Goal: Transaction & Acquisition: Purchase product/service

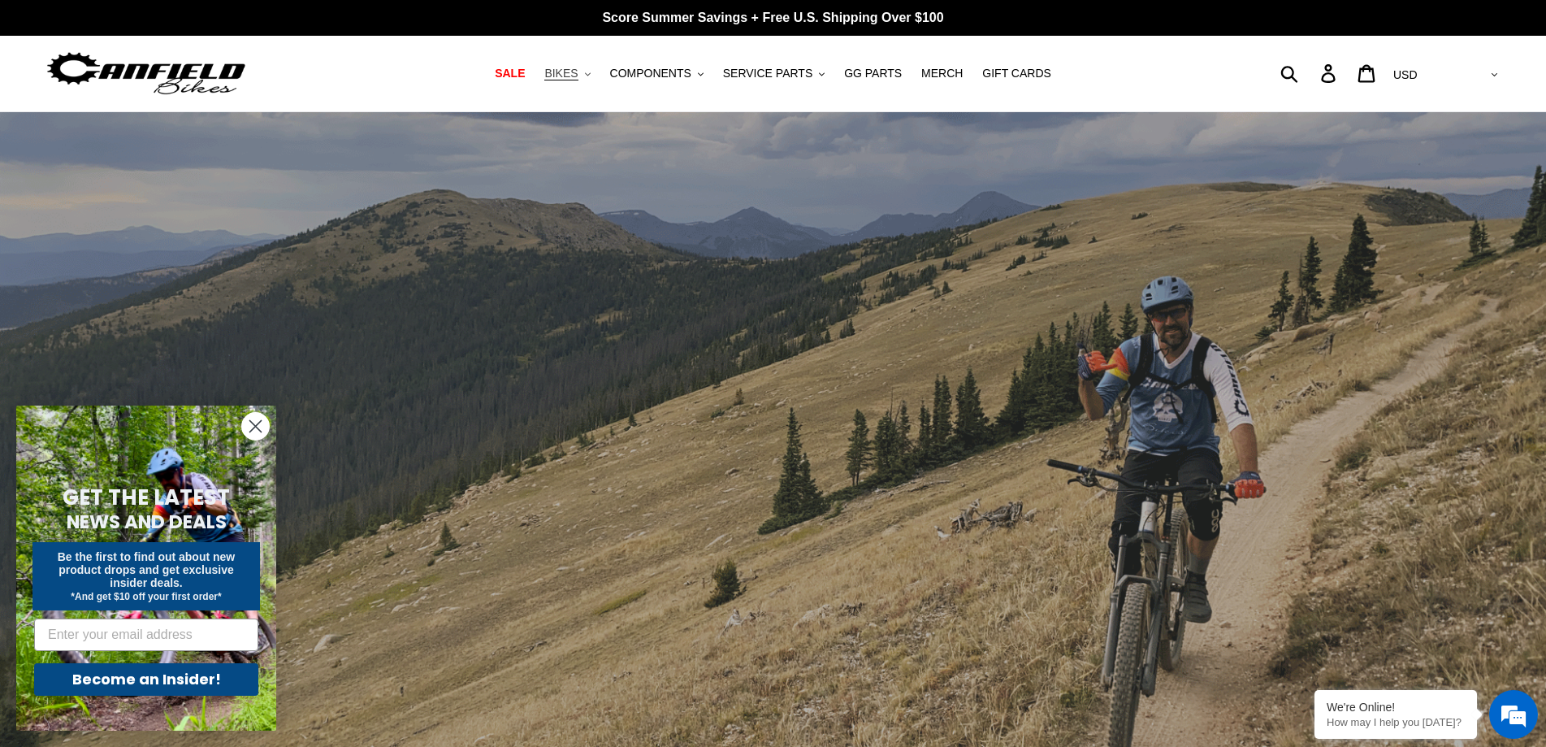
click at [578, 71] on span "BIKES" at bounding box center [560, 74] width 33 height 14
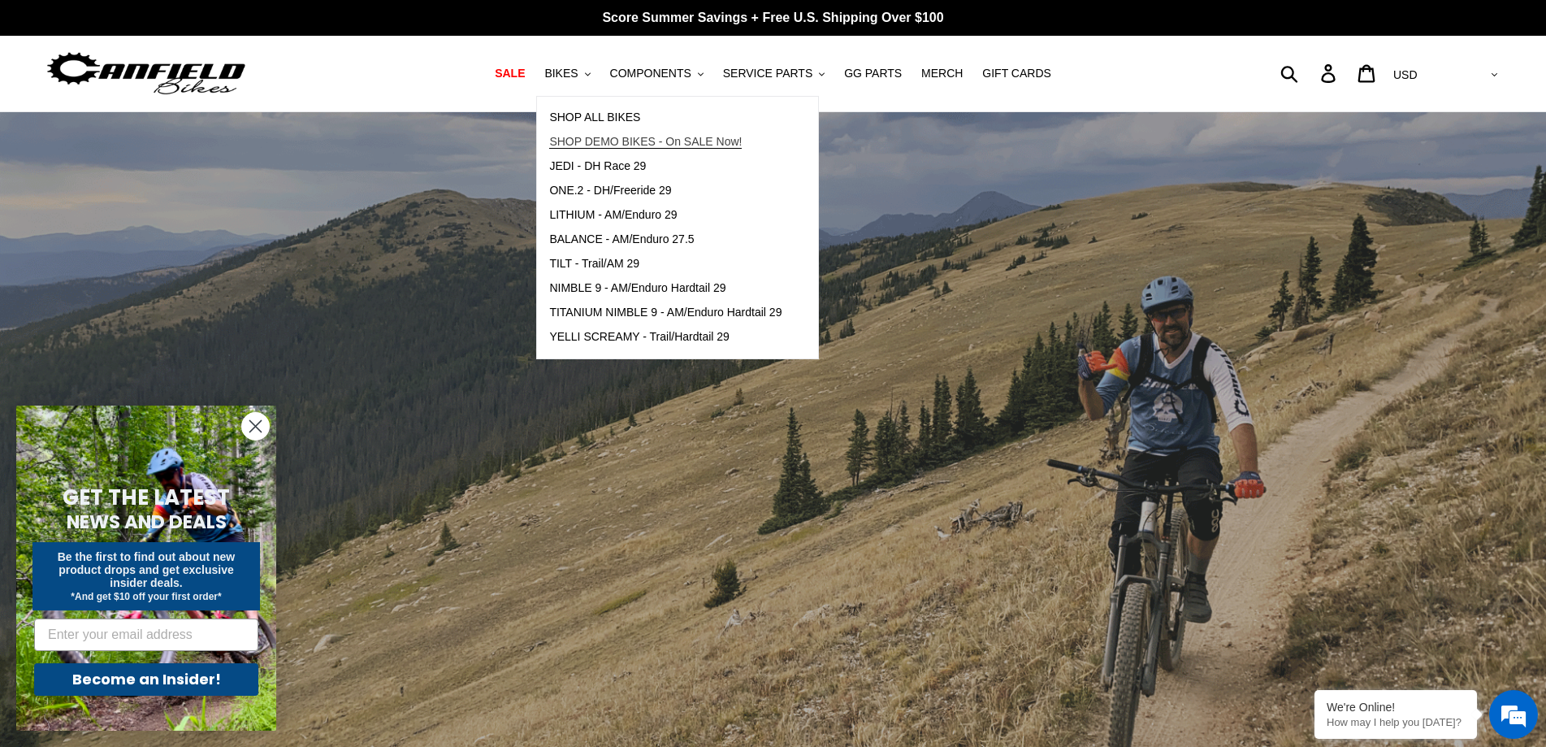
click at [609, 145] on span "SHOP DEMO BIKES - On SALE Now!" at bounding box center [645, 142] width 193 height 14
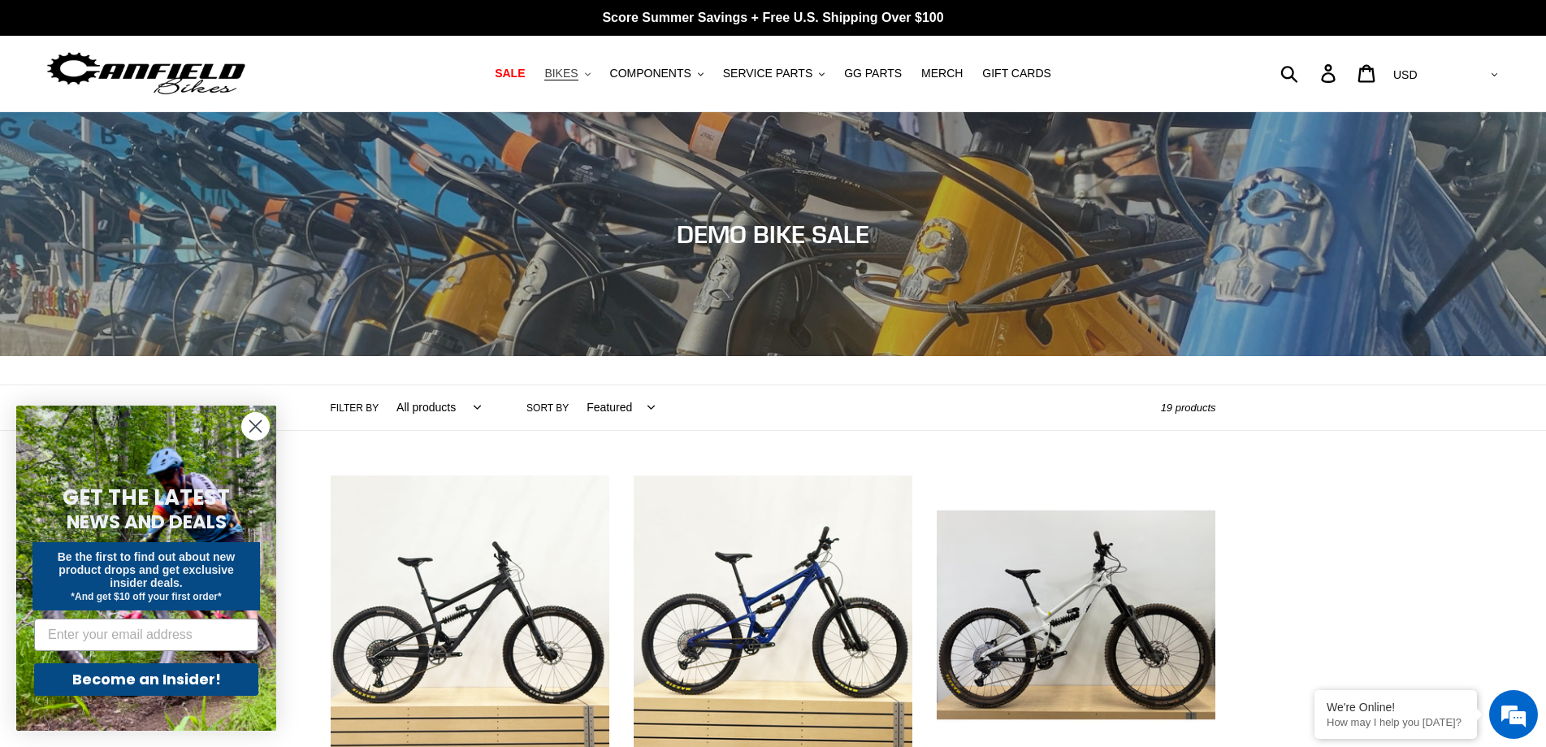
click at [578, 67] on span "BIKES" at bounding box center [560, 74] width 33 height 14
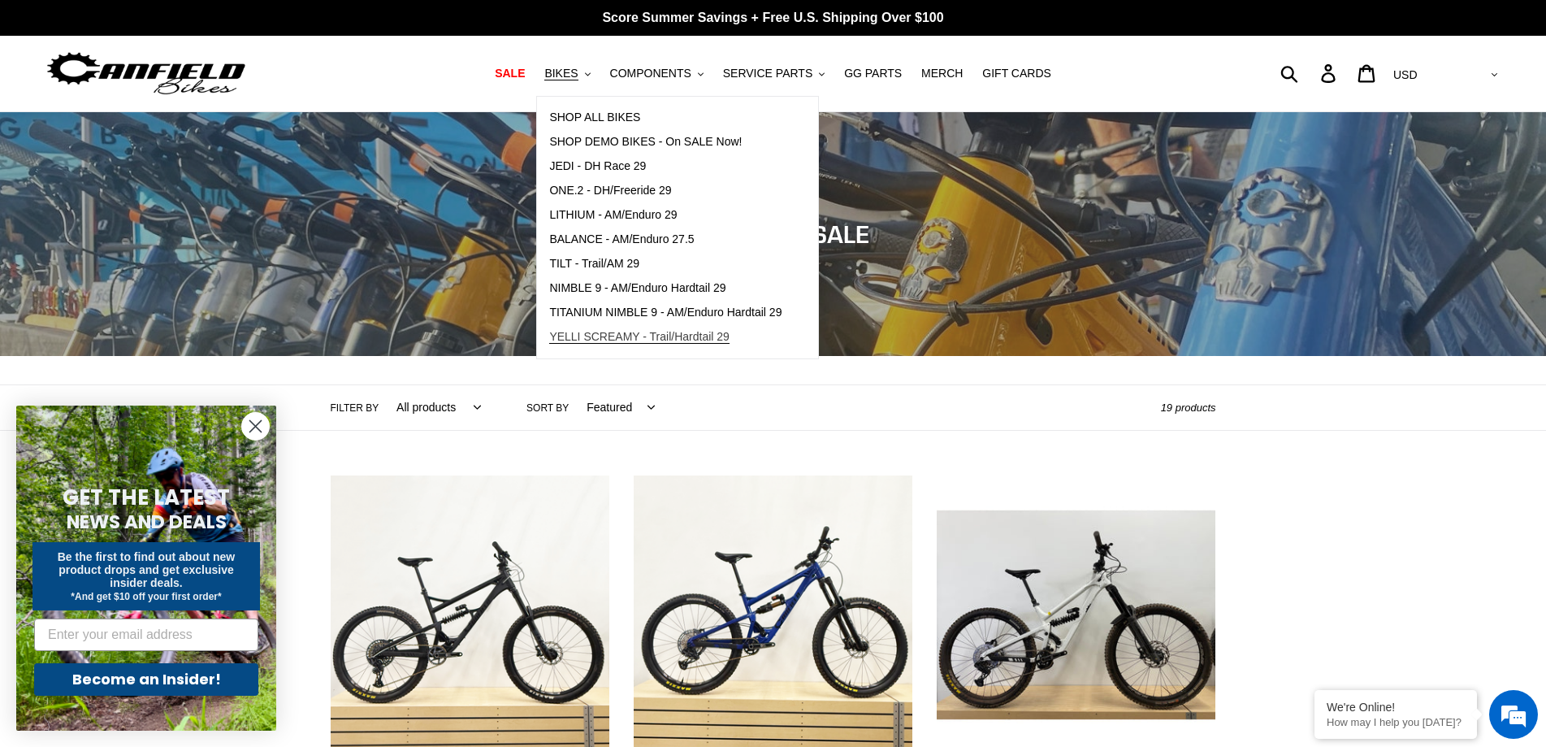
click at [618, 344] on span "YELLI SCREAMY - Trail/Hardtail 29" at bounding box center [639, 337] width 180 height 14
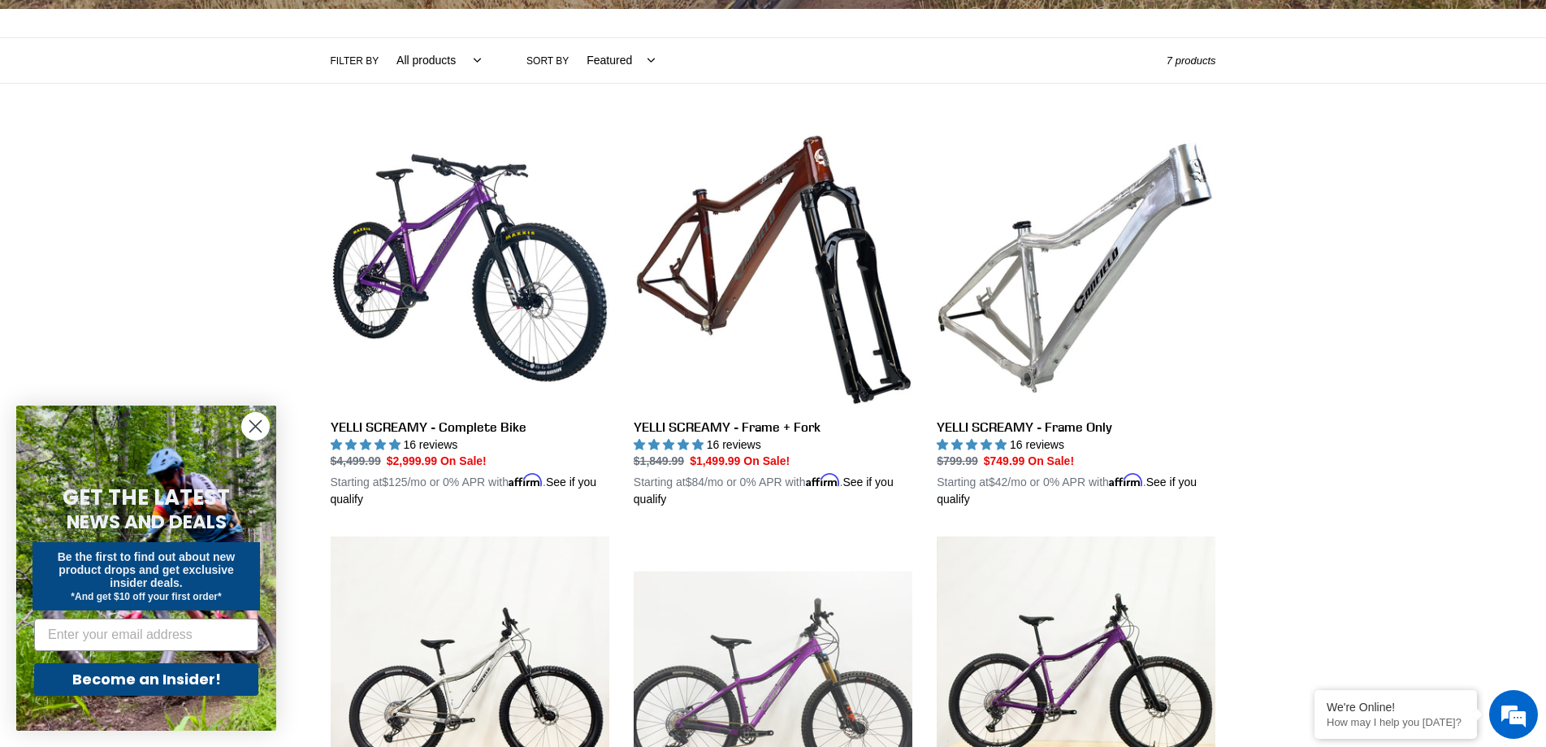
scroll to position [325, 0]
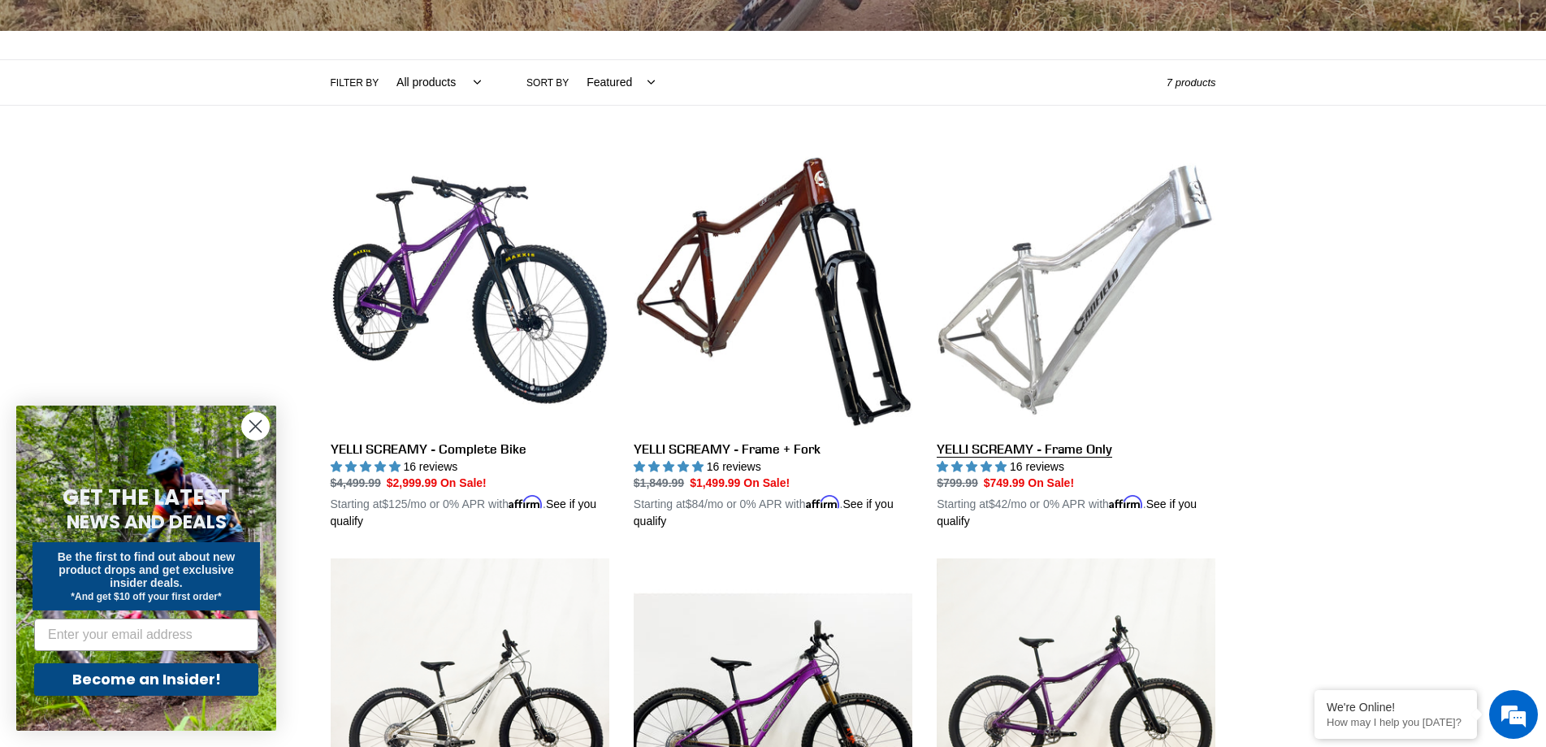
click at [1037, 333] on link "YELLI SCREAMY - Frame Only" at bounding box center [1076, 340] width 279 height 380
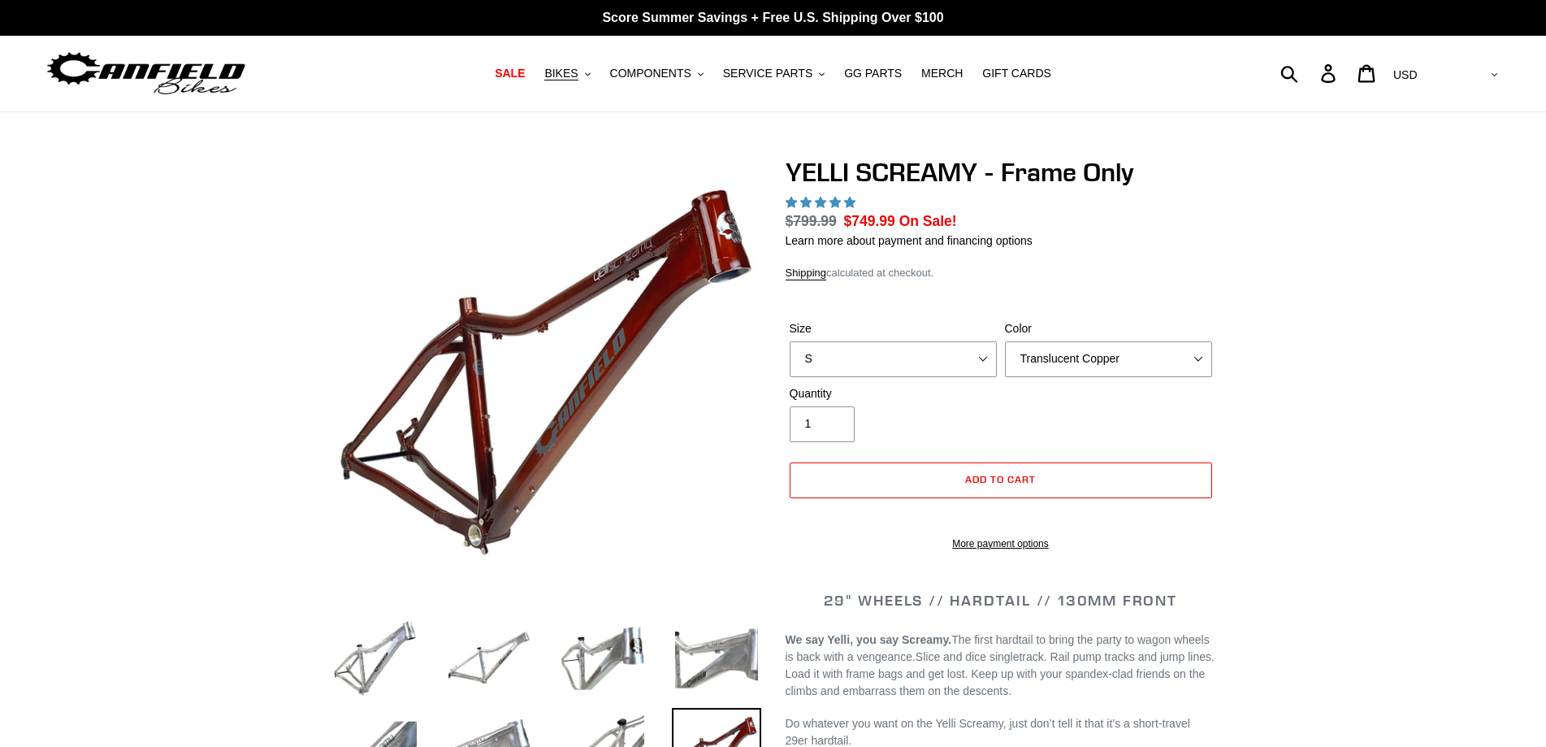
select select "highest-rating"
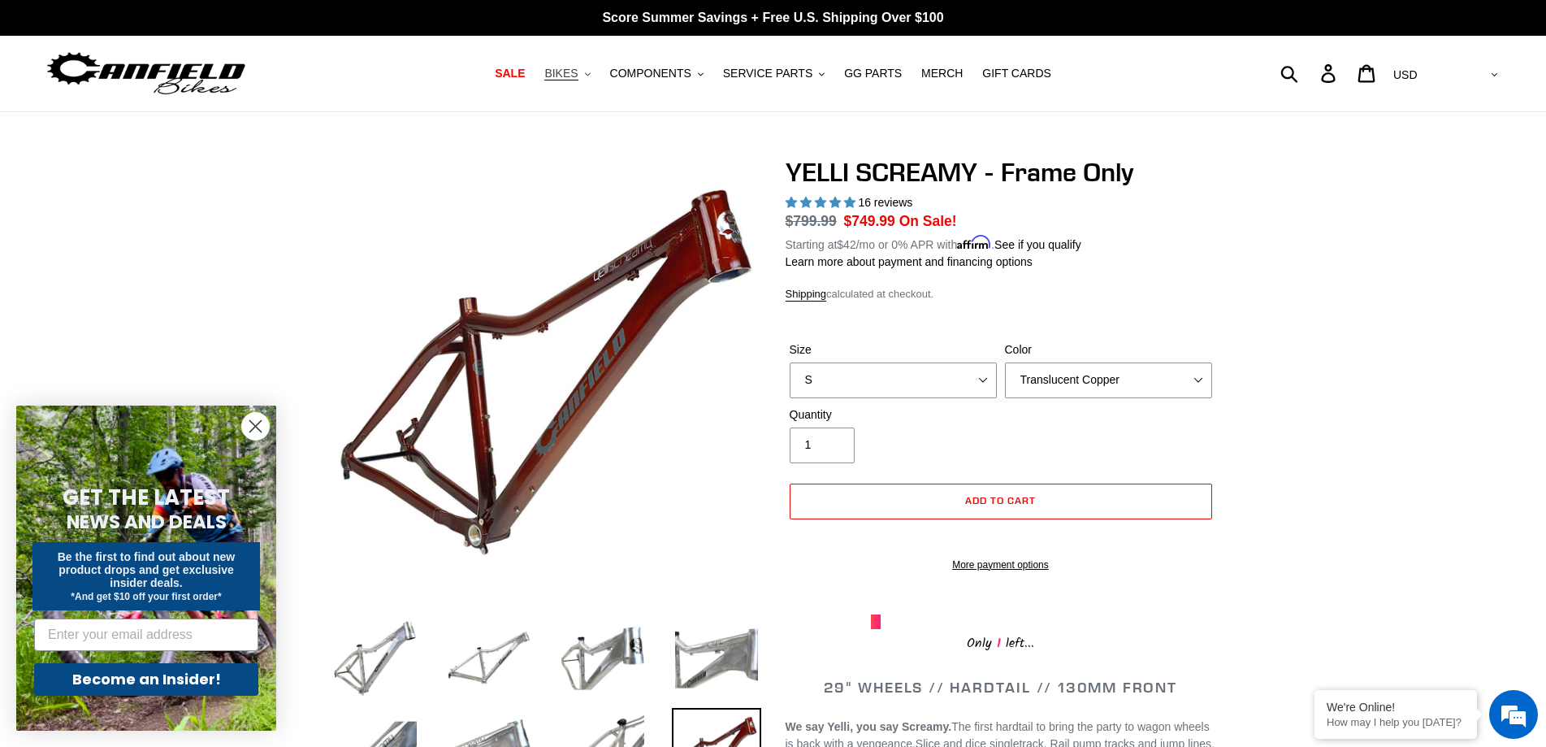
click at [578, 72] on span "BIKES" at bounding box center [560, 74] width 33 height 14
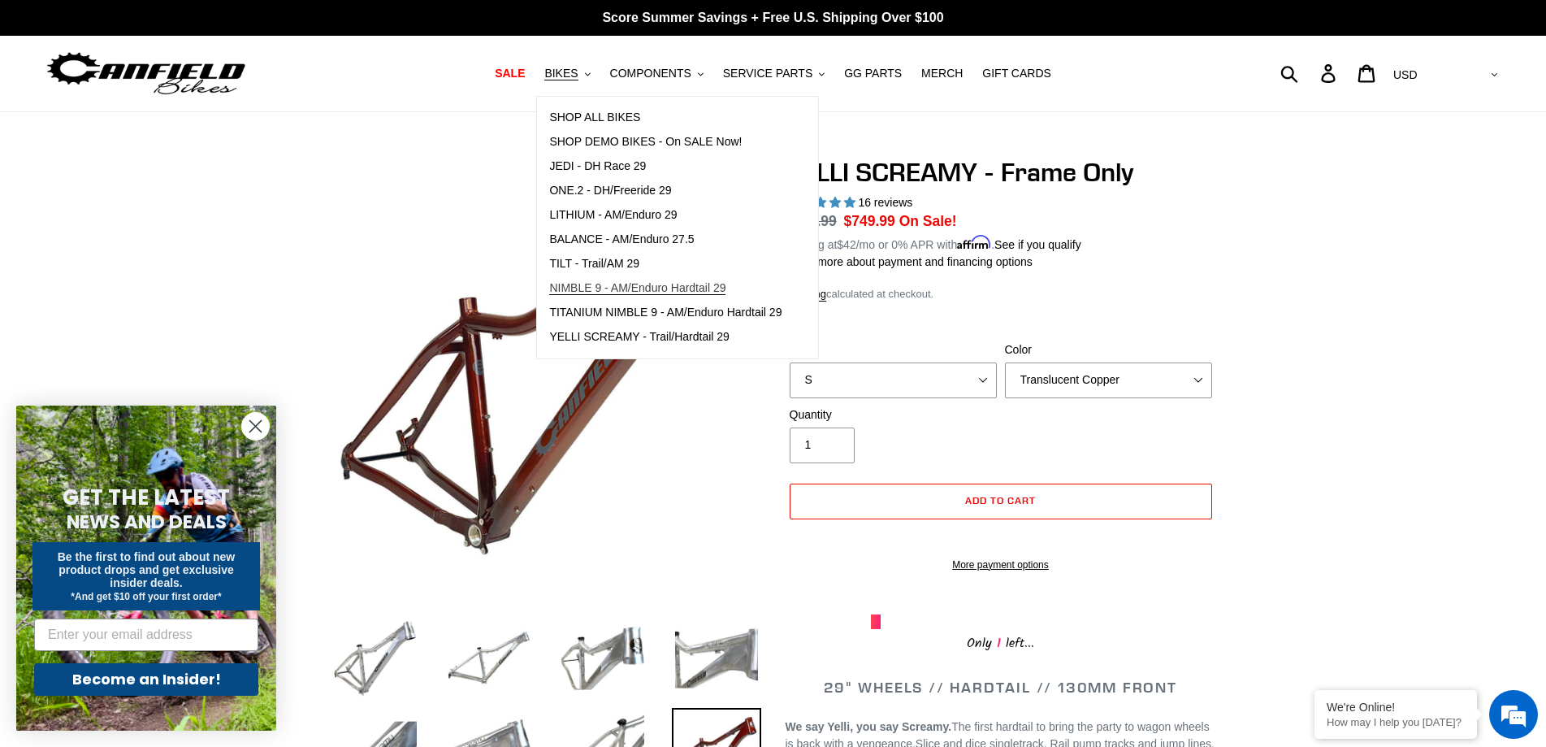
click at [613, 292] on span "NIMBLE 9 - AM/Enduro Hardtail 29" at bounding box center [637, 288] width 176 height 14
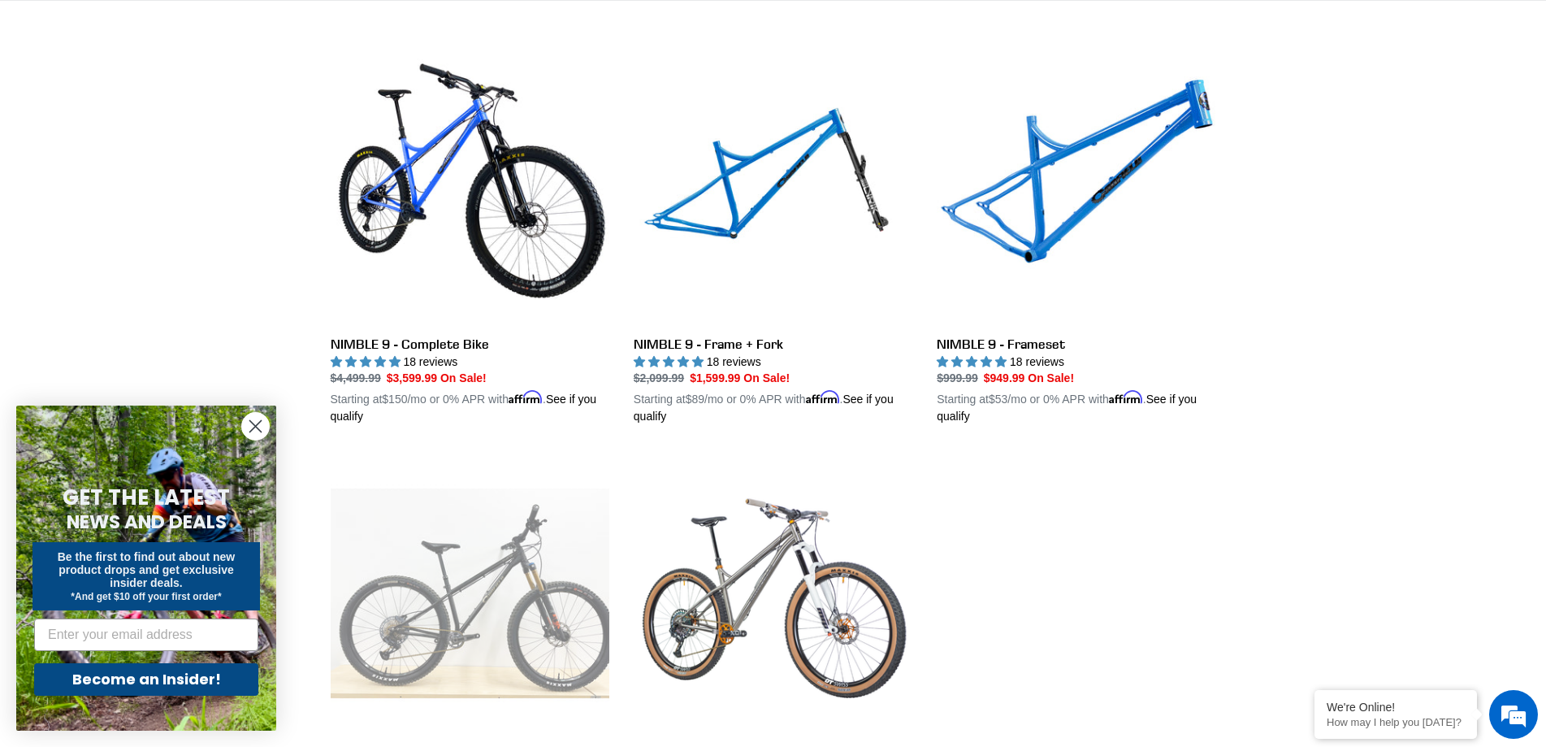
scroll to position [406, 0]
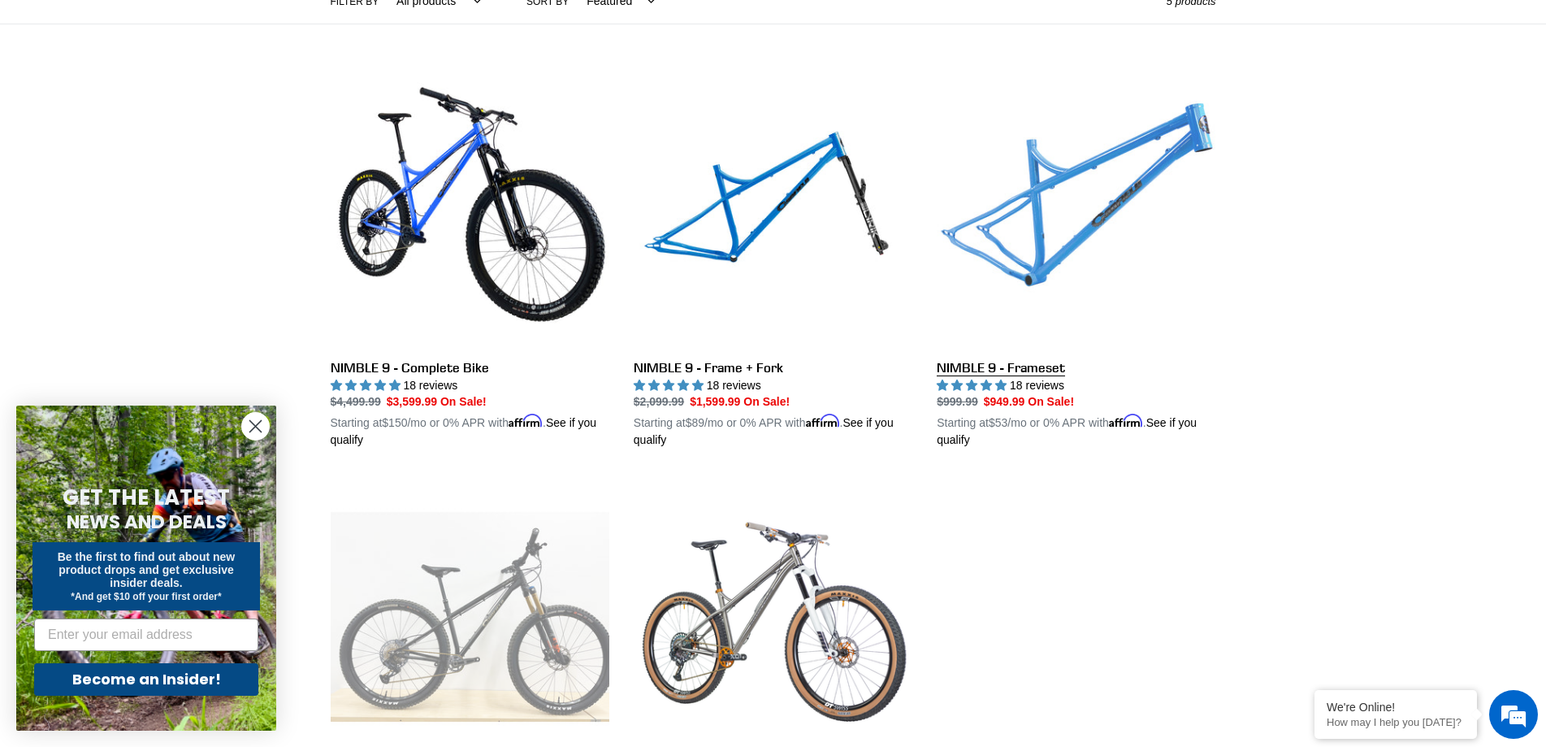
click at [1033, 245] on link "NIMBLE 9 - Frameset" at bounding box center [1076, 259] width 279 height 380
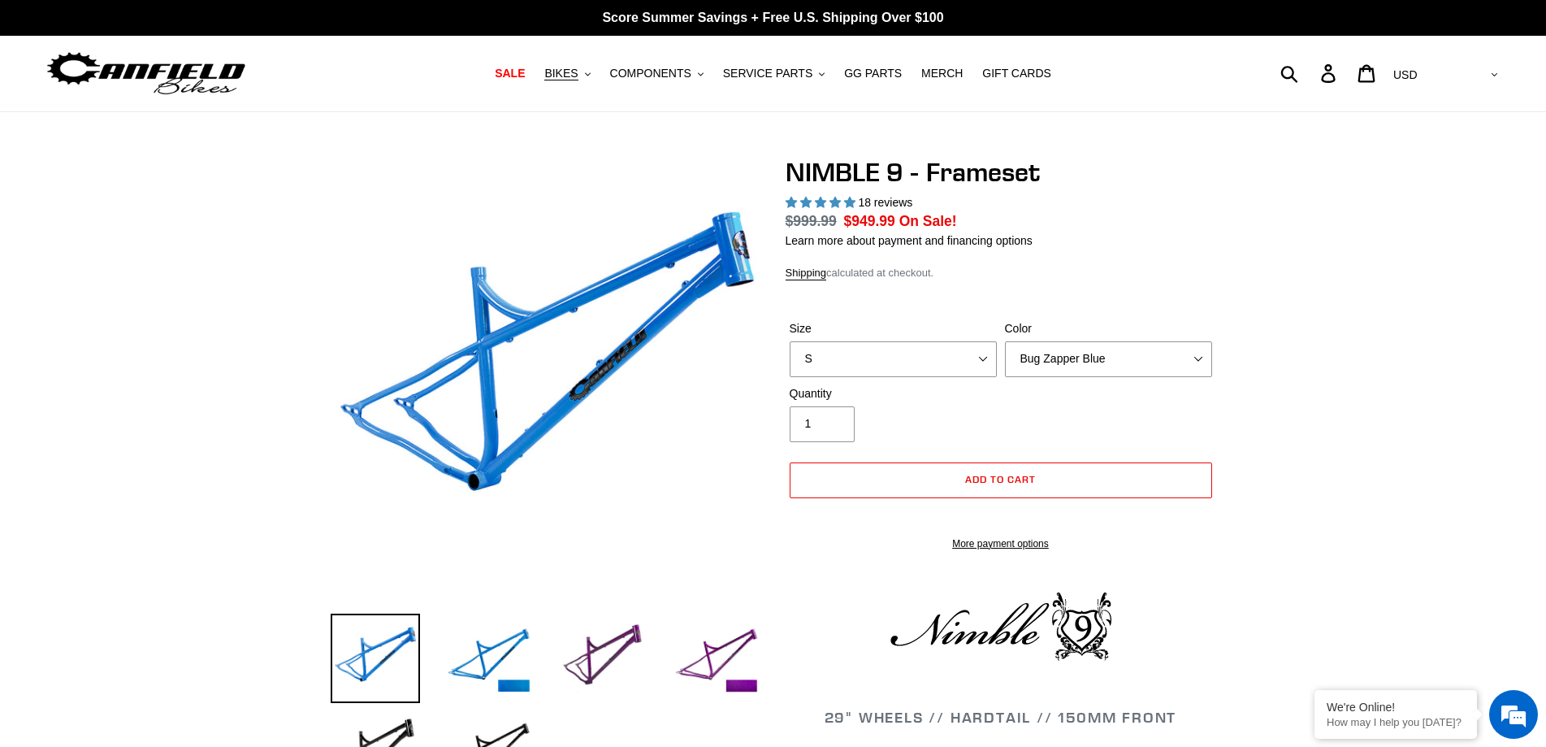
select select "highest-rating"
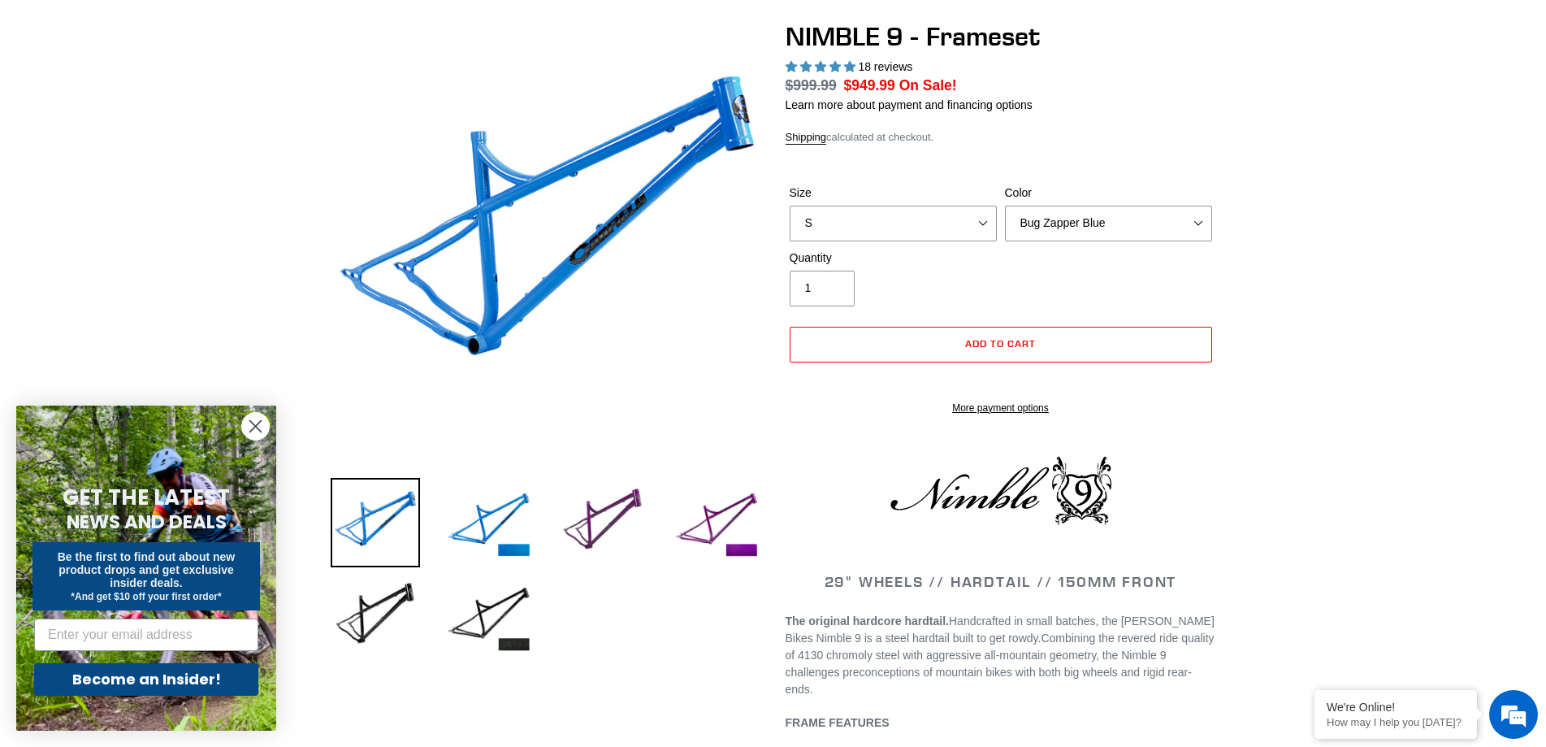
scroll to position [162, 0]
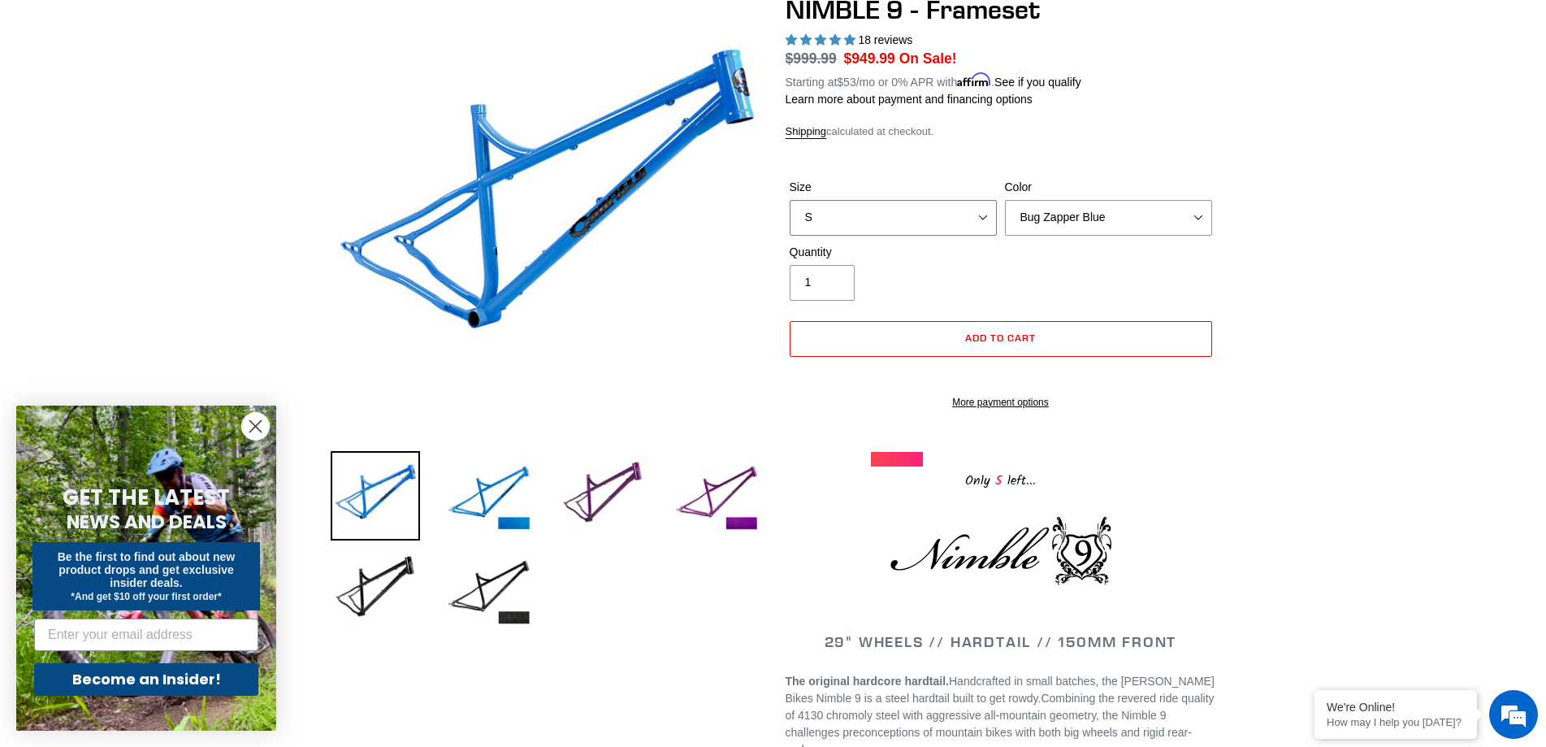
click at [932, 221] on select "S M L XL" at bounding box center [893, 218] width 207 height 36
select select "XL"
click at [790, 200] on select "S M L XL" at bounding box center [893, 218] width 207 height 36
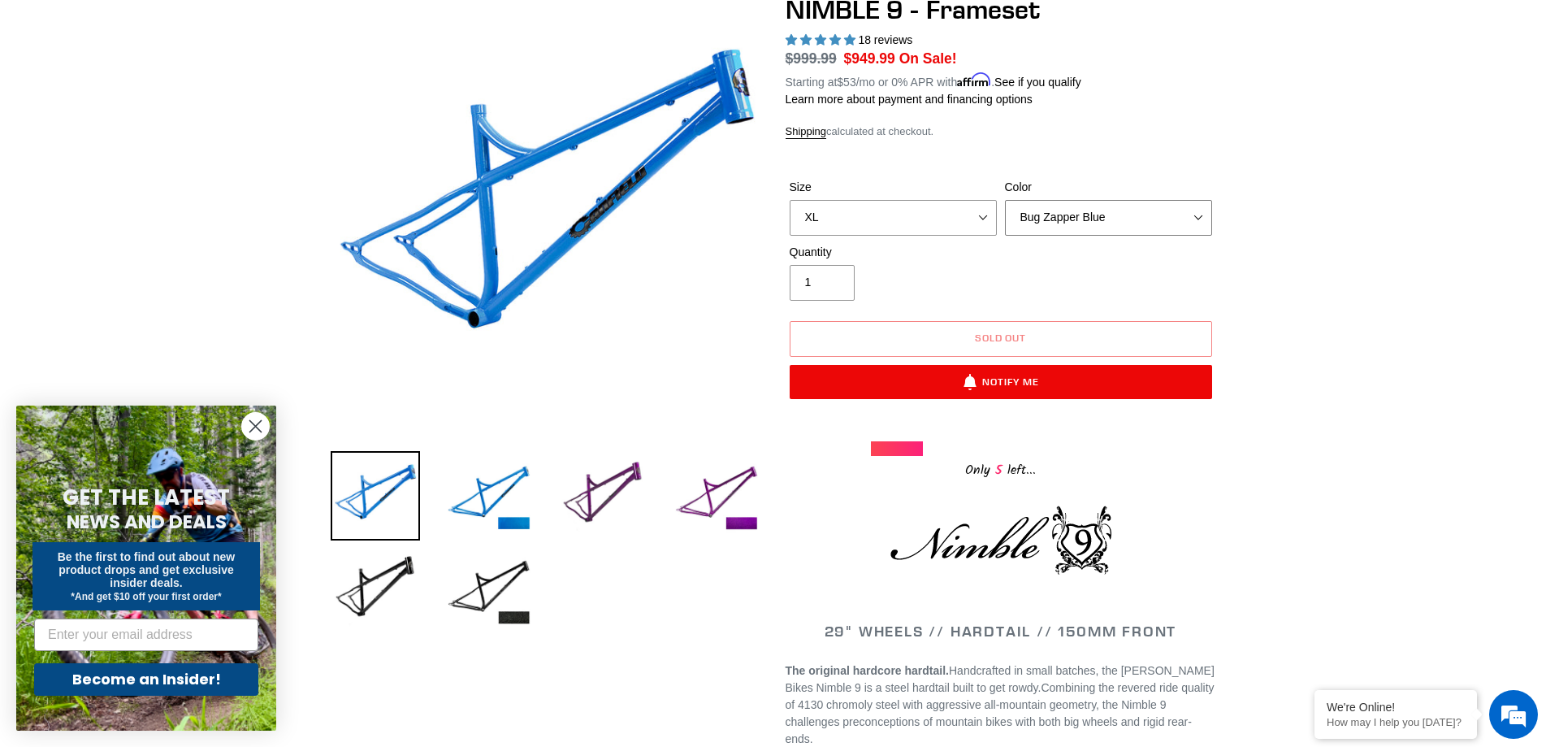
click at [1098, 223] on select "Bug Zapper Blue Purple Haze -Sold Out Galaxy Black" at bounding box center [1108, 218] width 207 height 36
click at [1005, 200] on select "Bug Zapper Blue Purple Haze -Sold Out Galaxy Black" at bounding box center [1108, 218] width 207 height 36
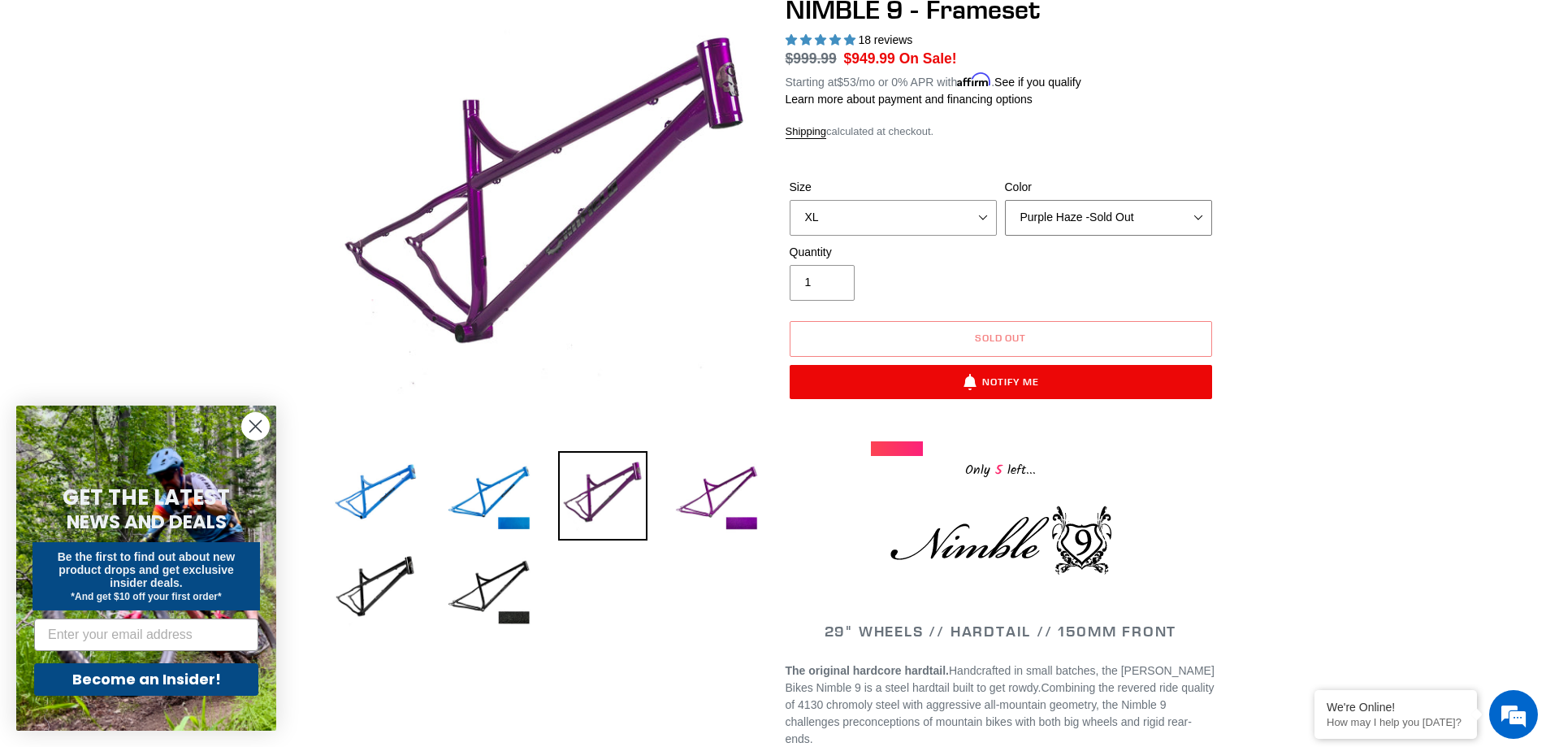
click at [1103, 226] on select "Bug Zapper Blue Purple Haze -Sold Out Galaxy Black" at bounding box center [1108, 218] width 207 height 36
click at [1005, 200] on select "Bug Zapper Blue Purple Haze -Sold Out Galaxy Black" at bounding box center [1108, 218] width 207 height 36
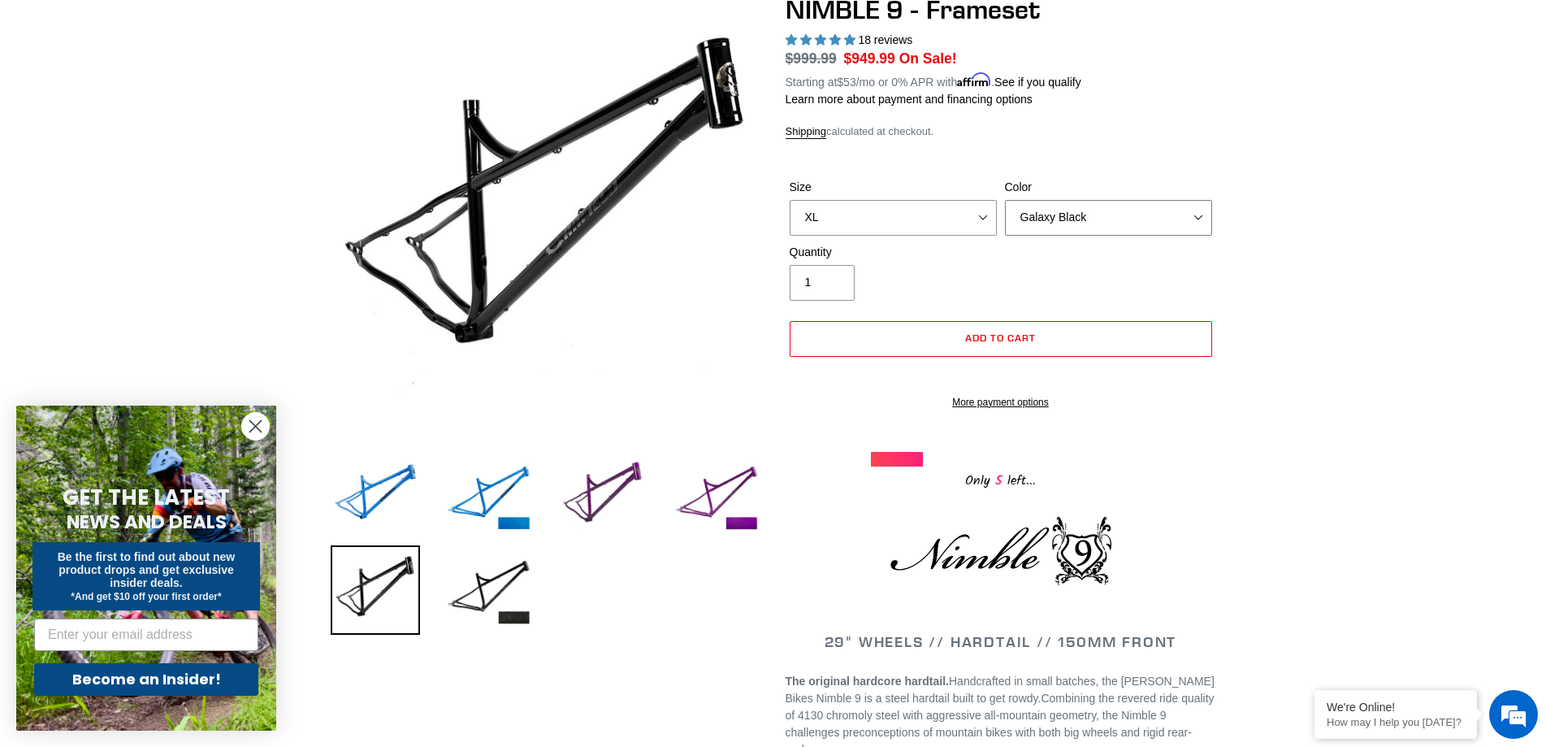
click at [1156, 211] on select "Bug Zapper Blue Purple Haze -Sold Out Galaxy Black" at bounding box center [1108, 218] width 207 height 36
click at [1005, 200] on select "Bug Zapper Blue Purple Haze -Sold Out Galaxy Black" at bounding box center [1108, 218] width 207 height 36
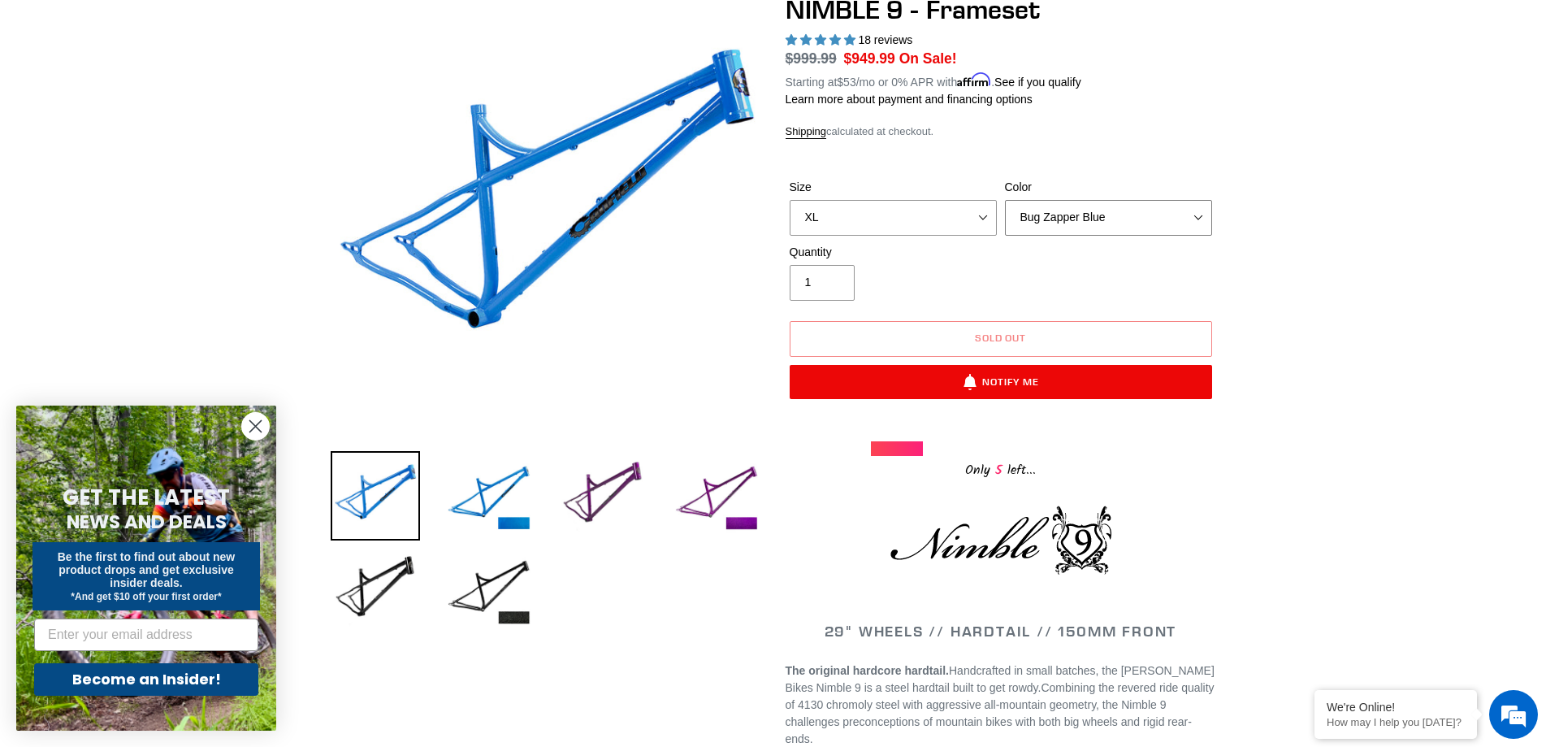
click at [1120, 216] on select "Bug Zapper Blue Purple Haze -Sold Out Galaxy Black" at bounding box center [1108, 218] width 207 height 36
click at [1005, 200] on select "Bug Zapper Blue Purple Haze -Sold Out Galaxy Black" at bounding box center [1108, 218] width 207 height 36
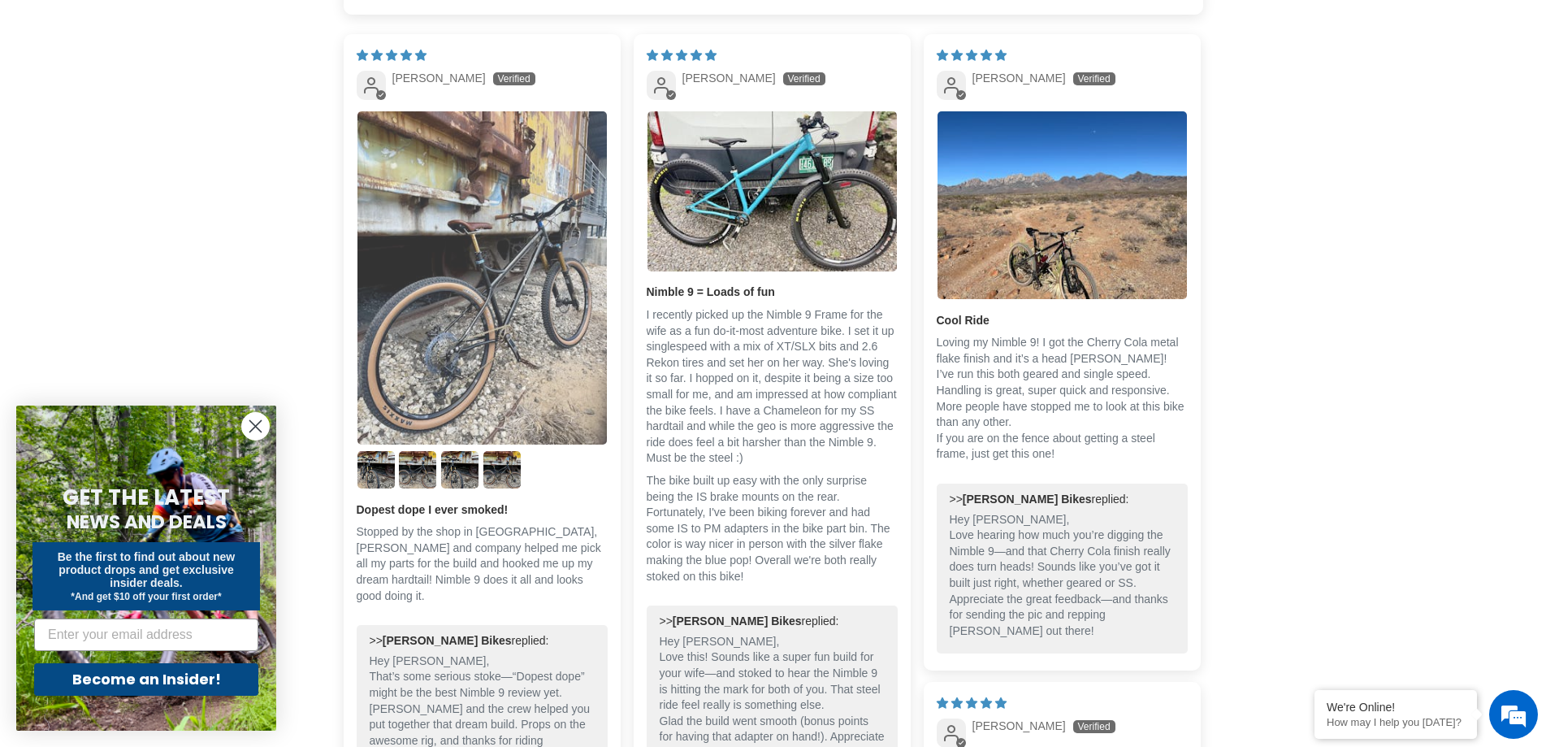
scroll to position [2600, 0]
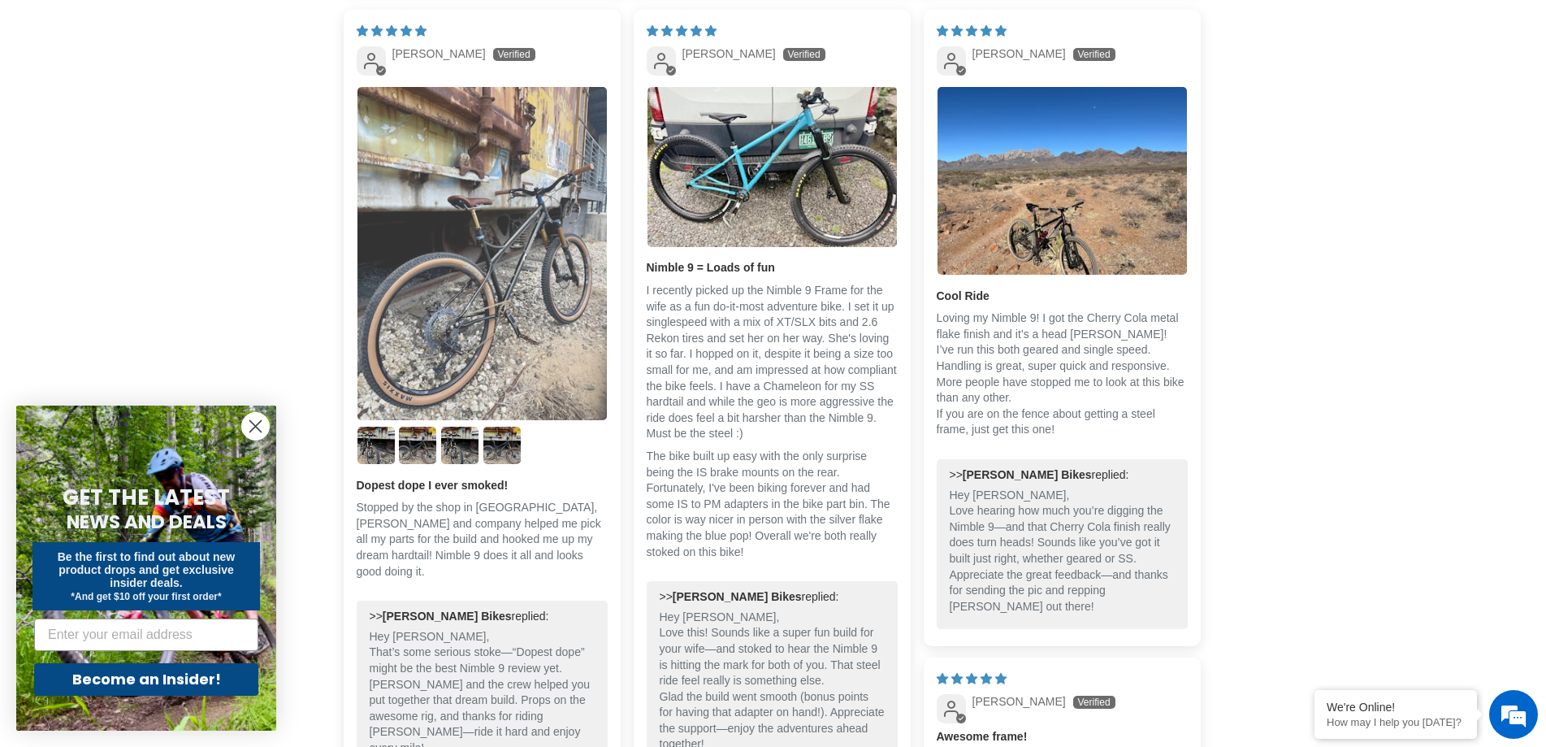
click at [508, 310] on img "Link to user picture 1" at bounding box center [481, 253] width 249 height 333
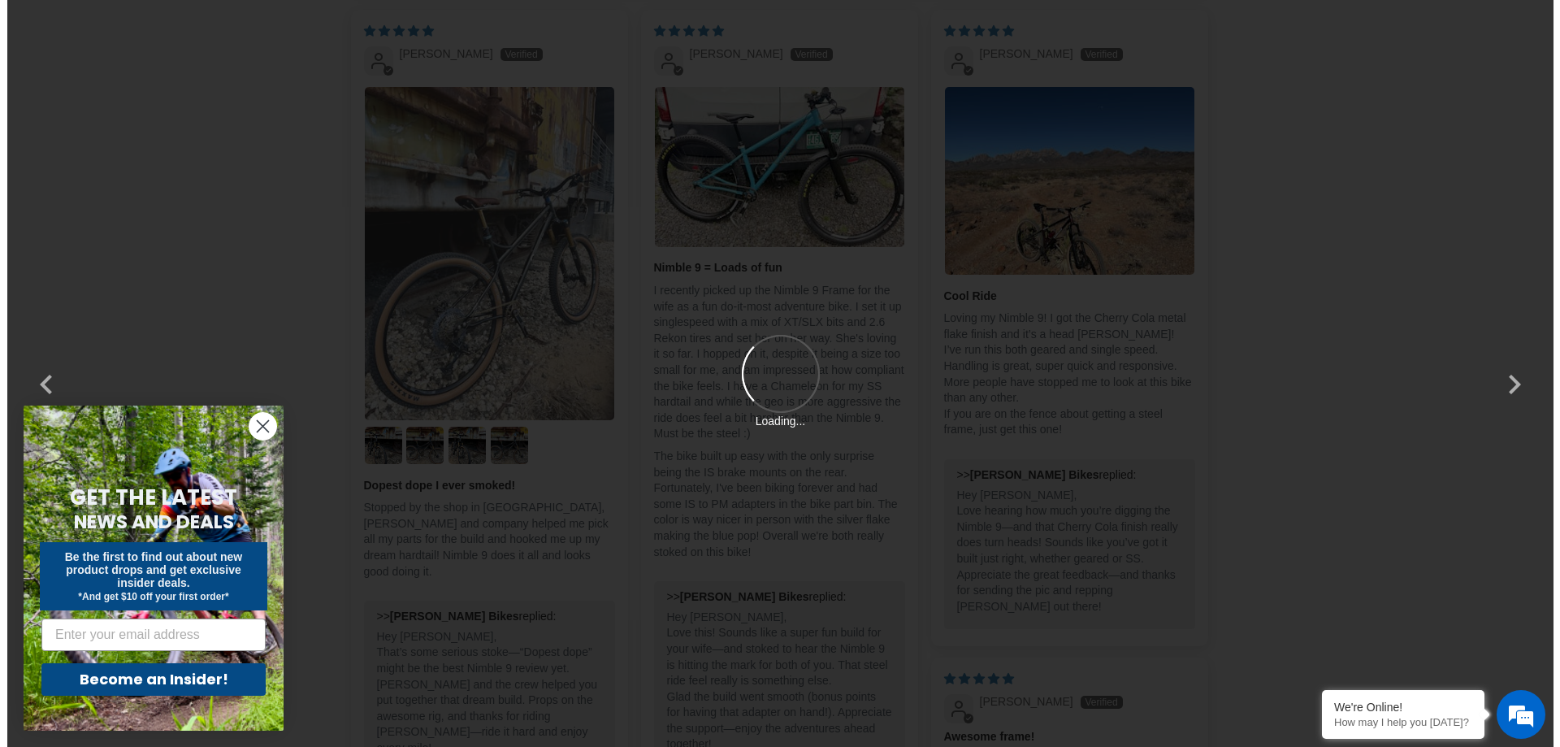
scroll to position [0, 0]
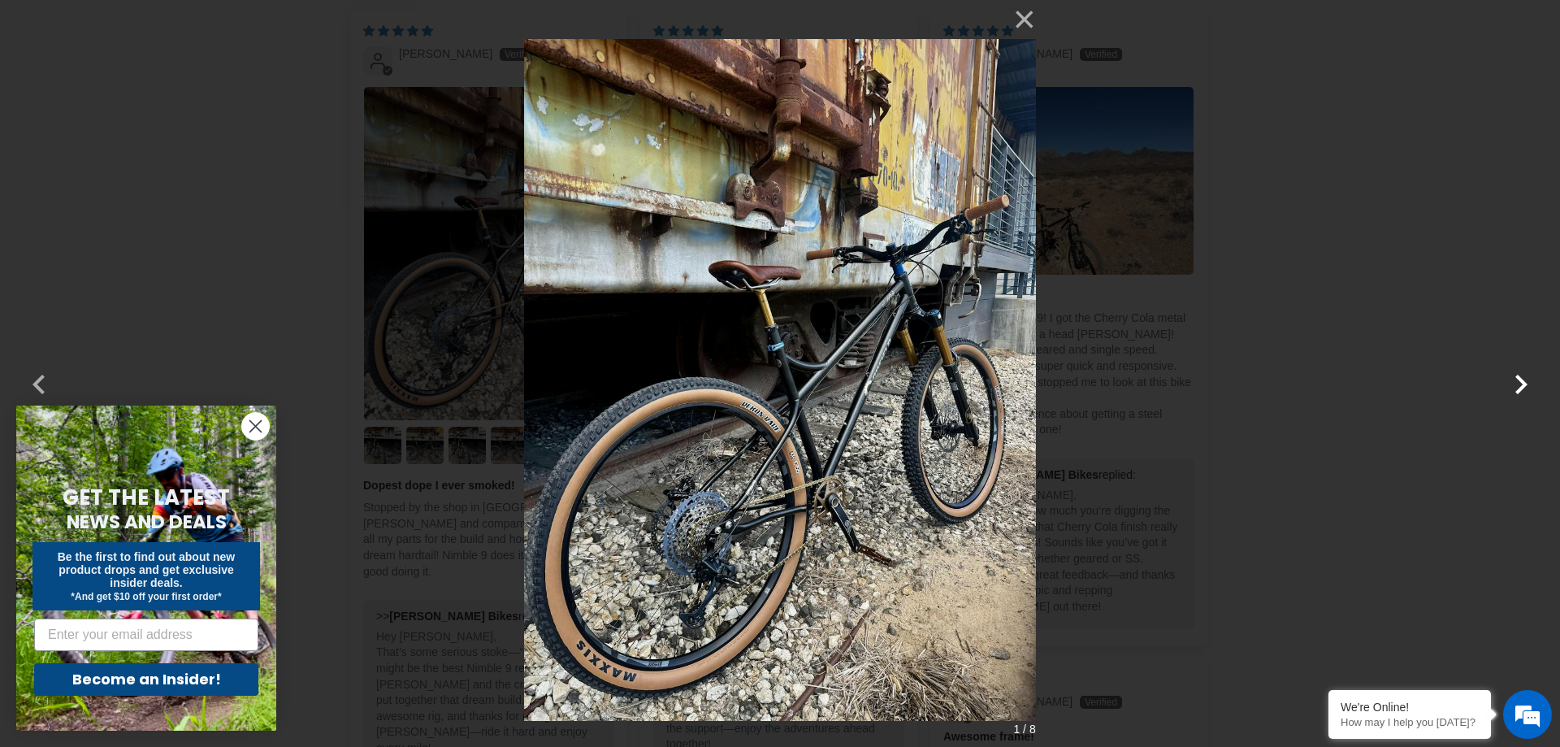
click at [1523, 379] on button "button" at bounding box center [1520, 373] width 39 height 39
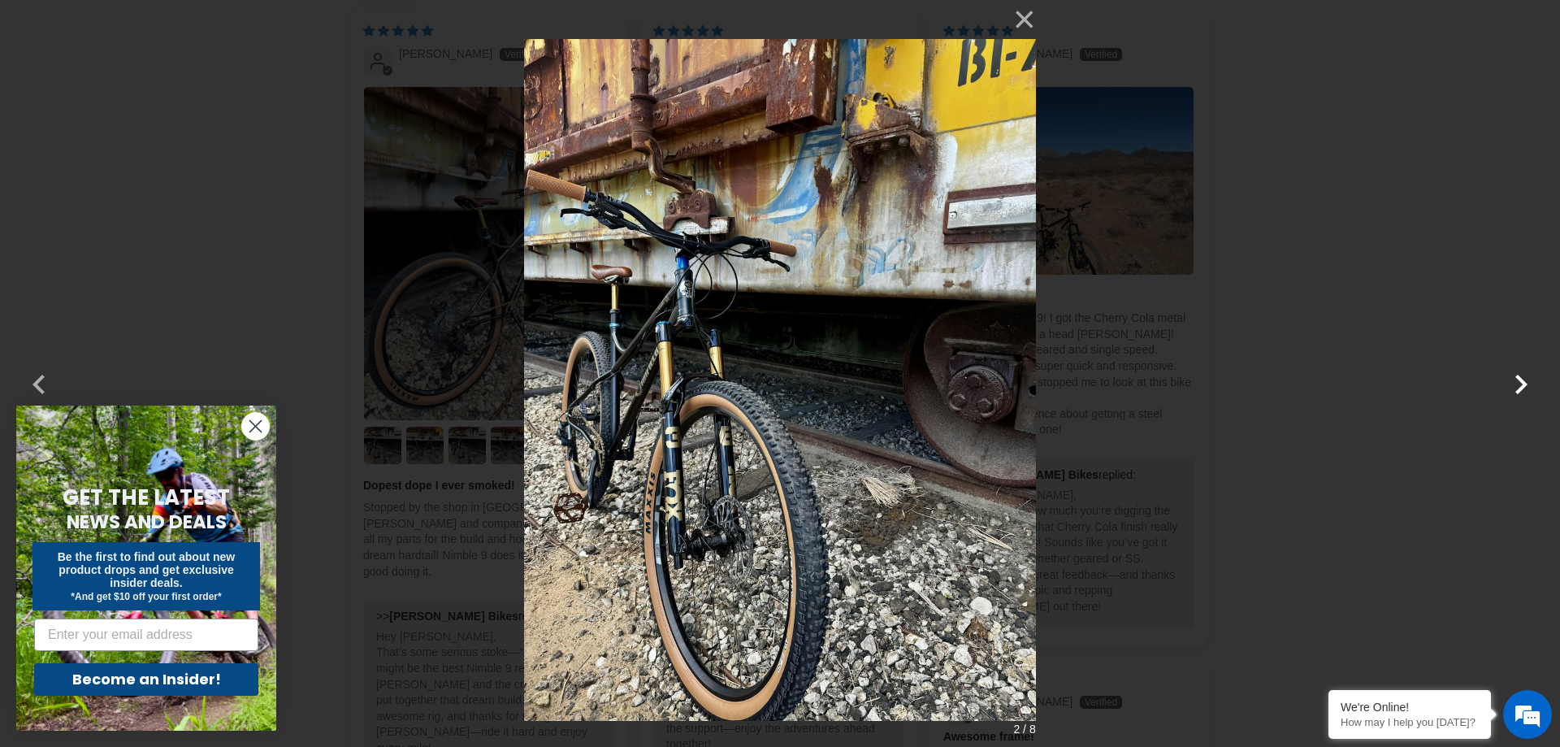
click at [1523, 379] on button "button" at bounding box center [1520, 373] width 39 height 39
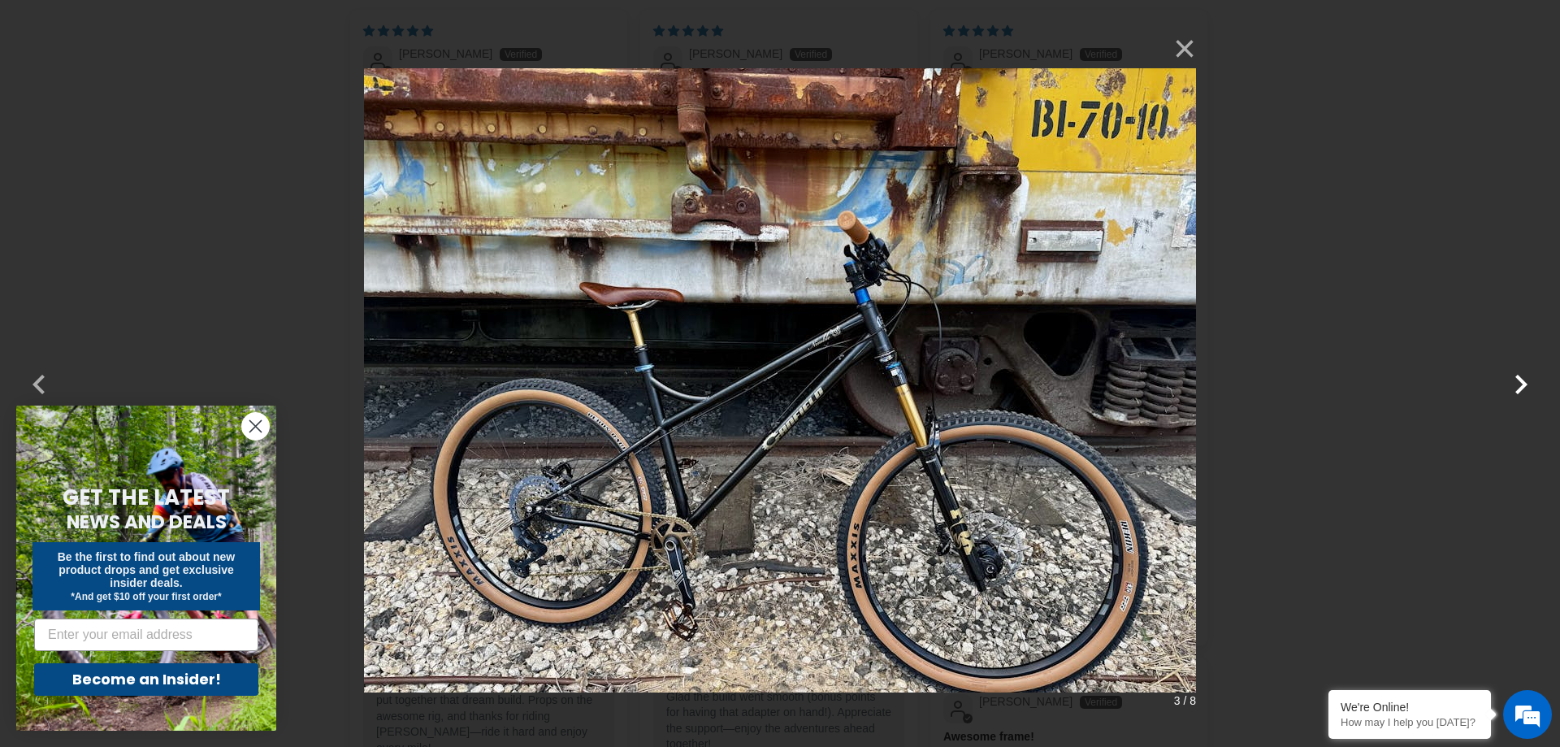
click at [1523, 379] on button "button" at bounding box center [1520, 373] width 39 height 39
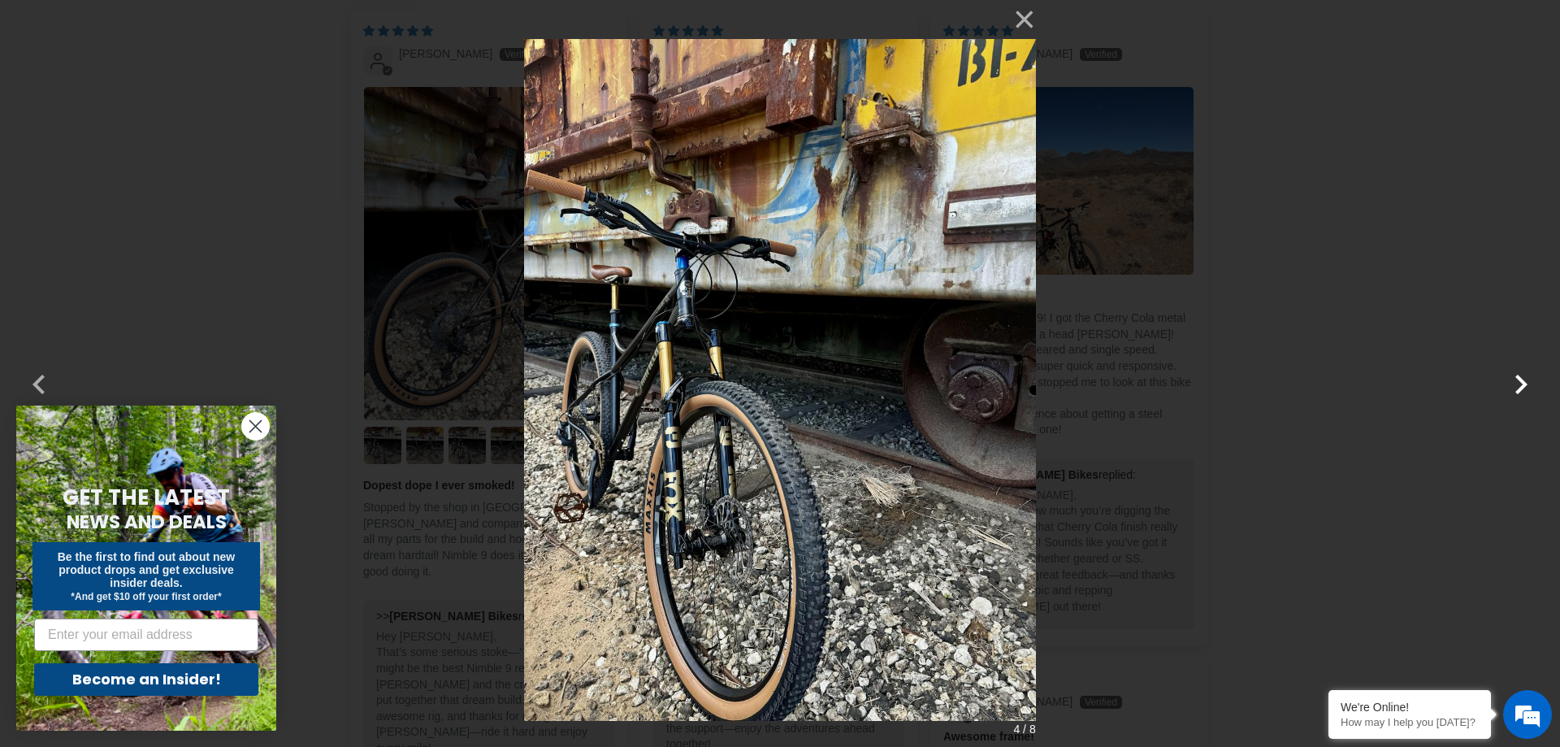
click at [1523, 379] on button "button" at bounding box center [1520, 373] width 39 height 39
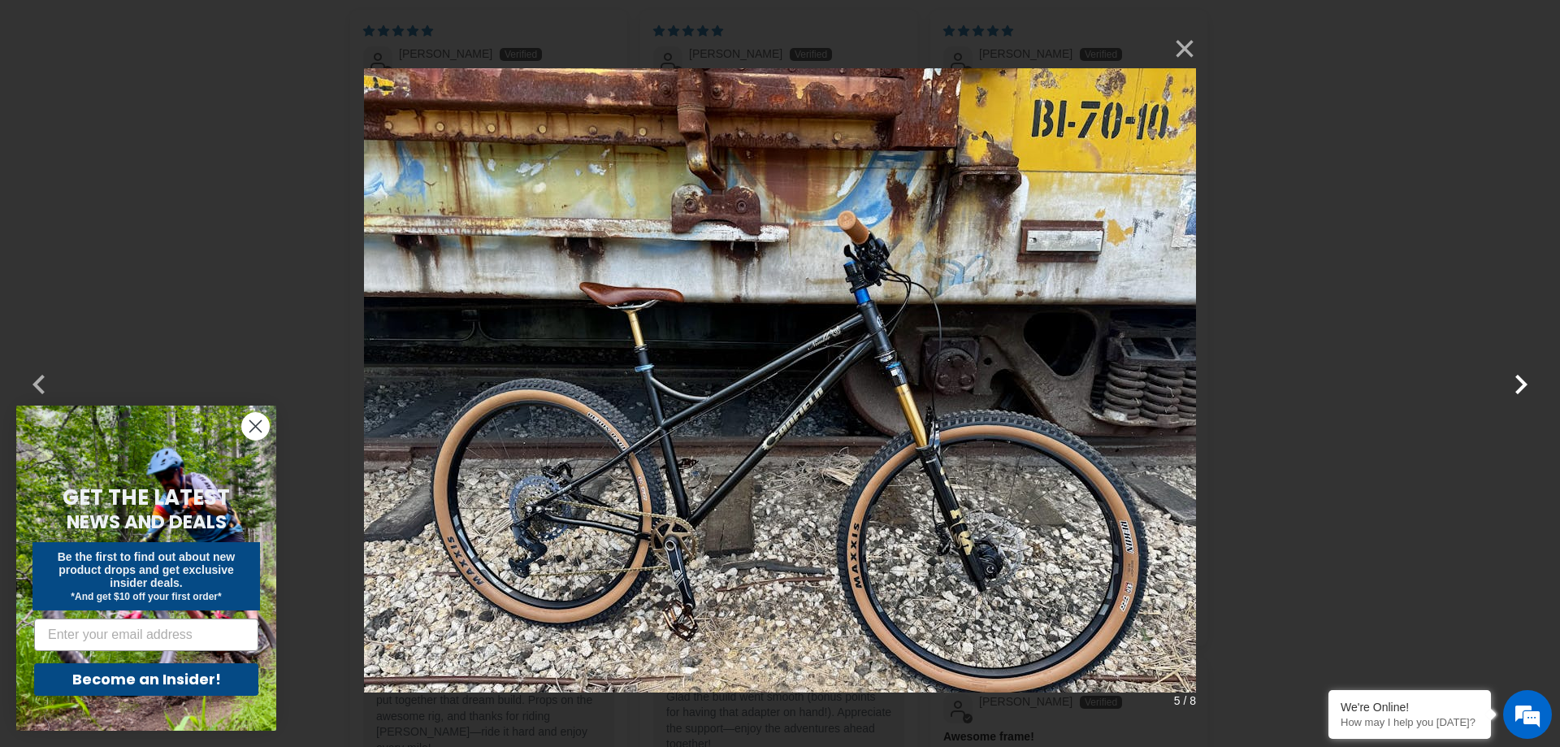
click at [1523, 379] on button "button" at bounding box center [1520, 373] width 39 height 39
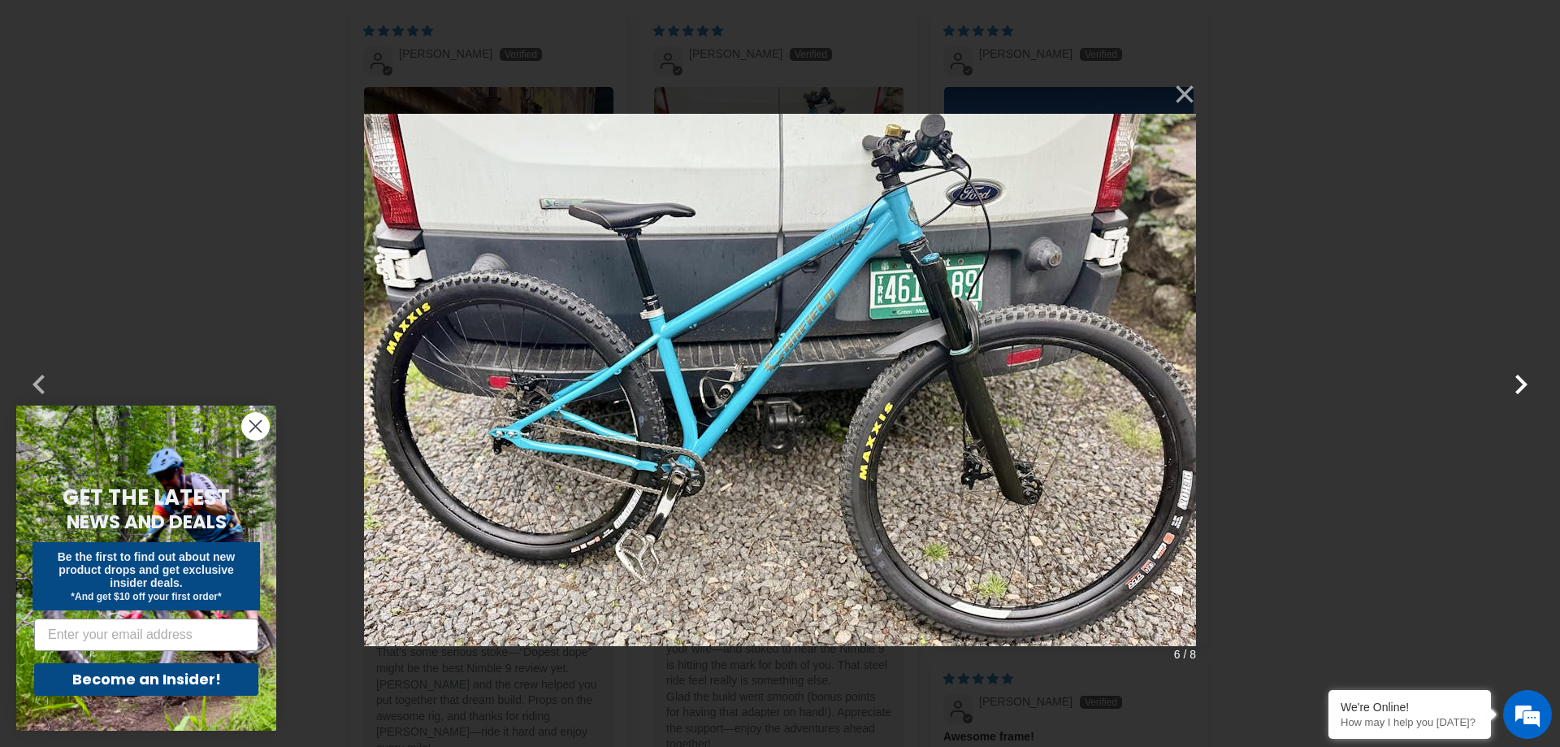
click at [1523, 379] on button "button" at bounding box center [1520, 373] width 39 height 39
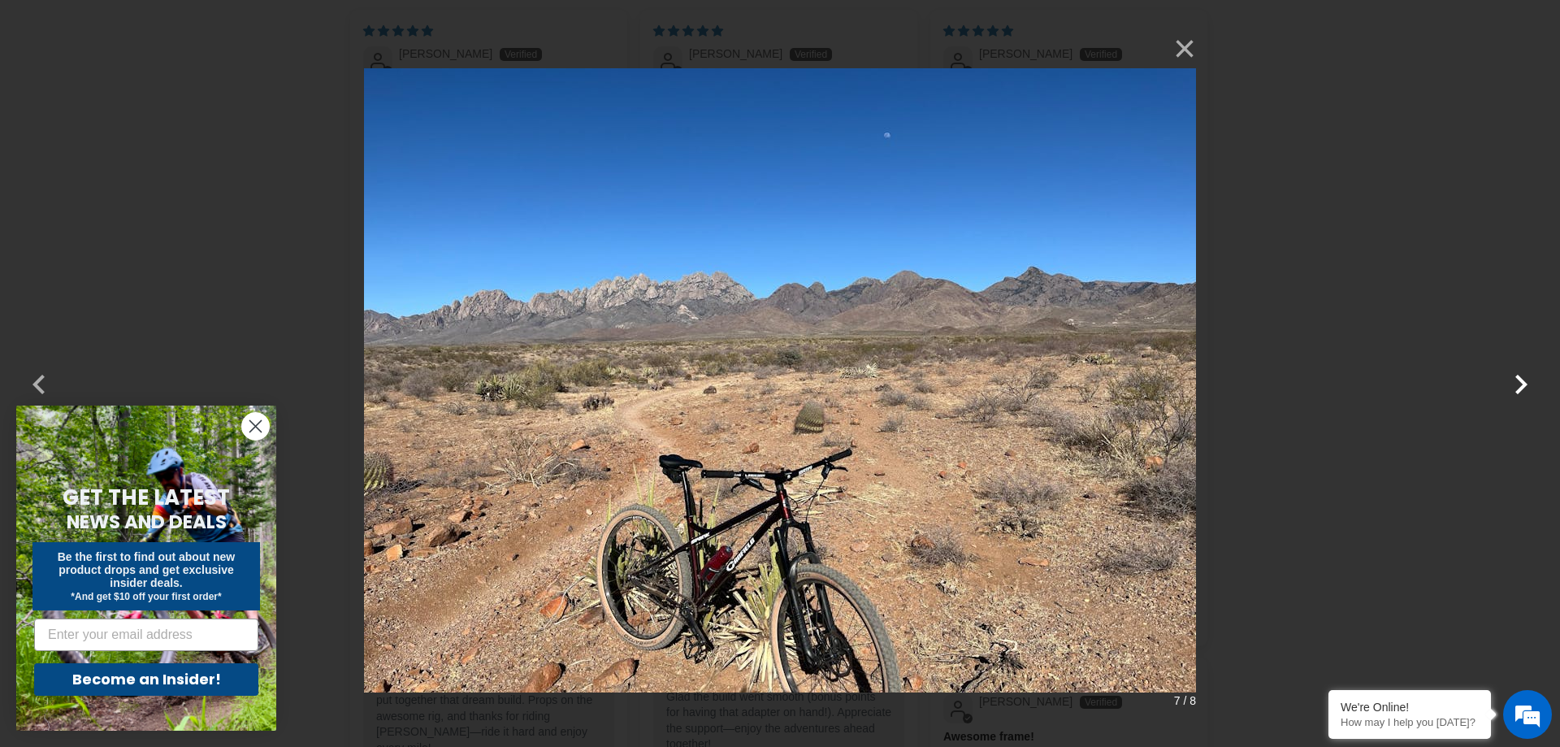
click at [1523, 379] on button "button" at bounding box center [1520, 373] width 39 height 39
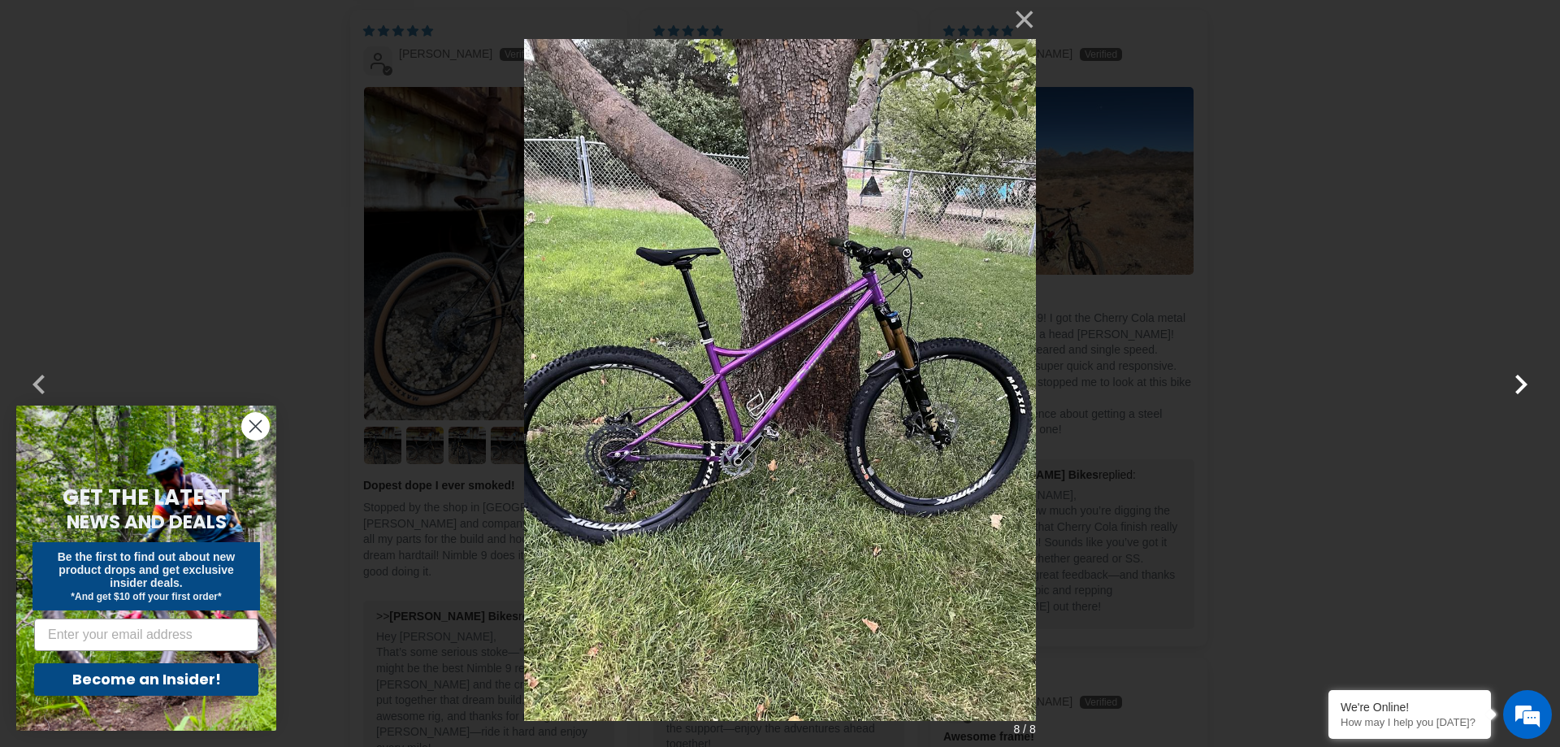
click at [1523, 379] on button "button" at bounding box center [1520, 373] width 39 height 39
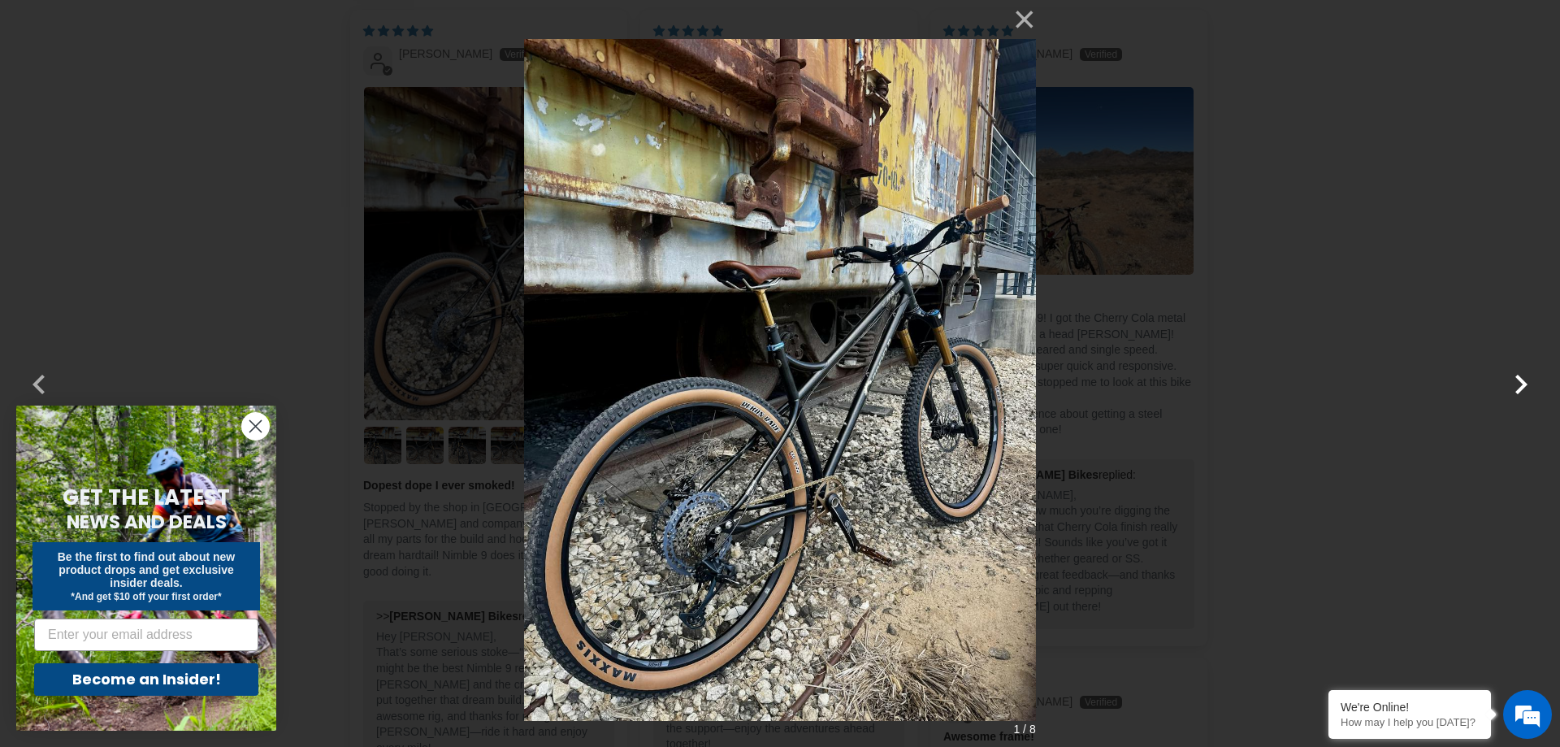
click at [1523, 379] on button "button" at bounding box center [1520, 373] width 39 height 39
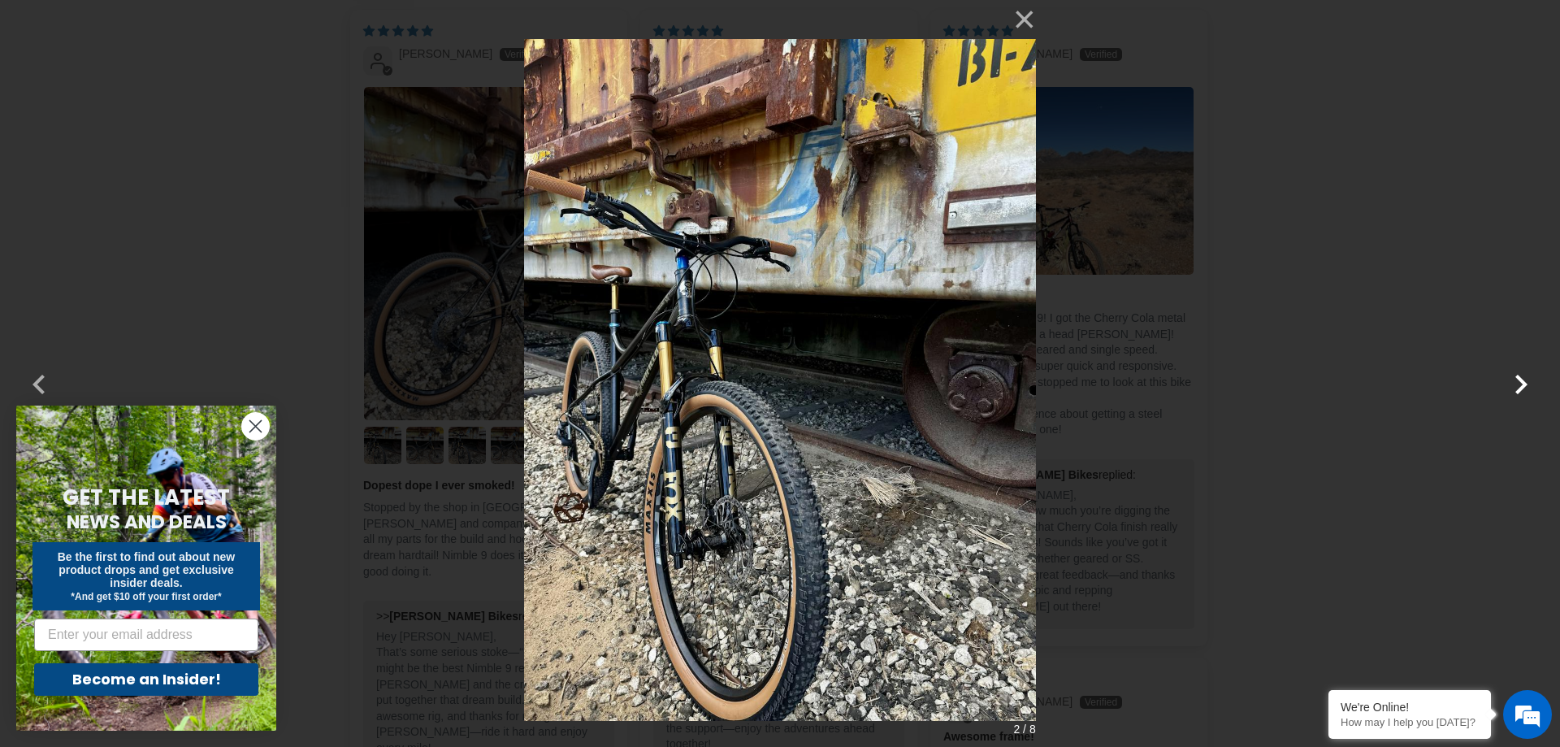
click at [1523, 379] on button "button" at bounding box center [1520, 373] width 39 height 39
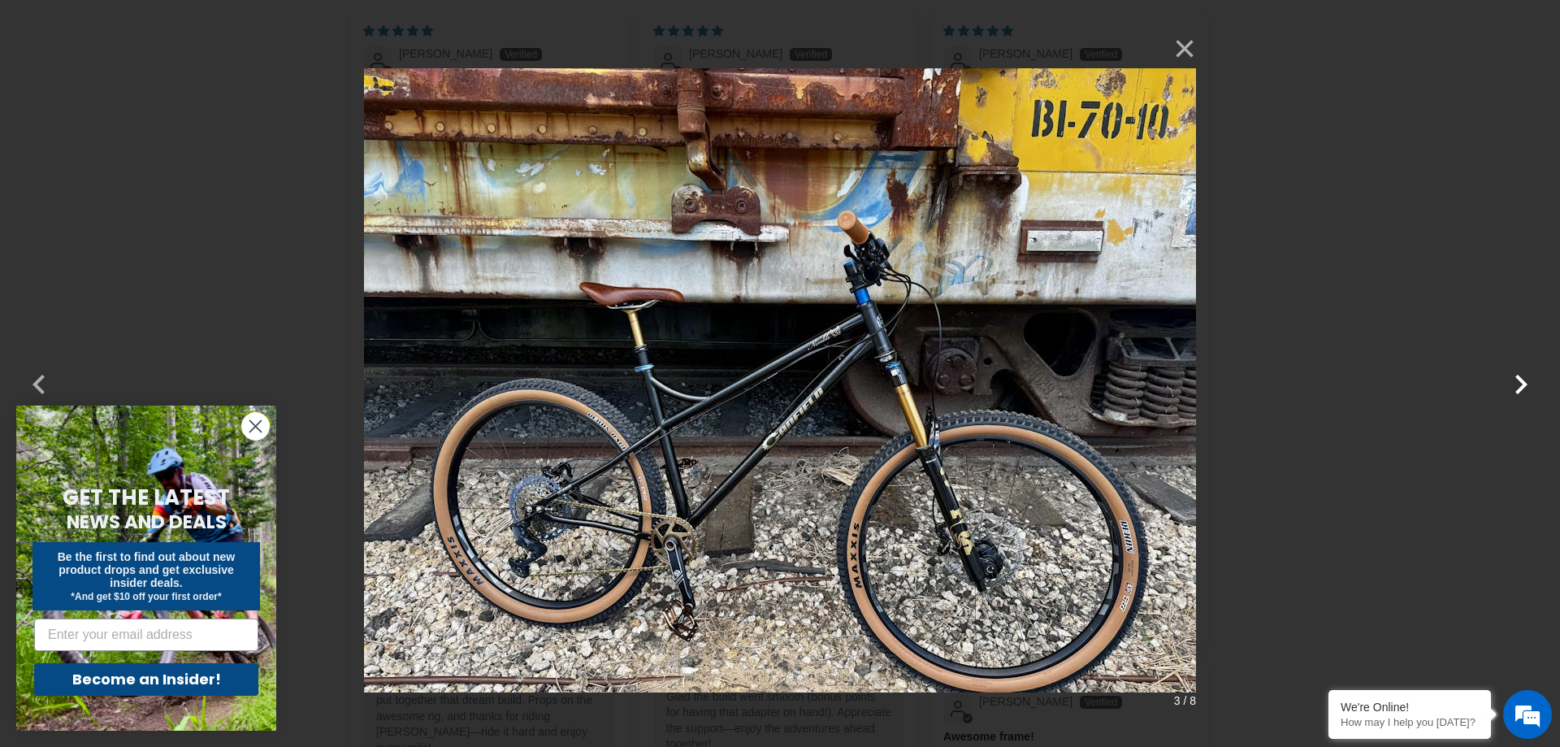
click at [1523, 379] on button "button" at bounding box center [1520, 373] width 39 height 39
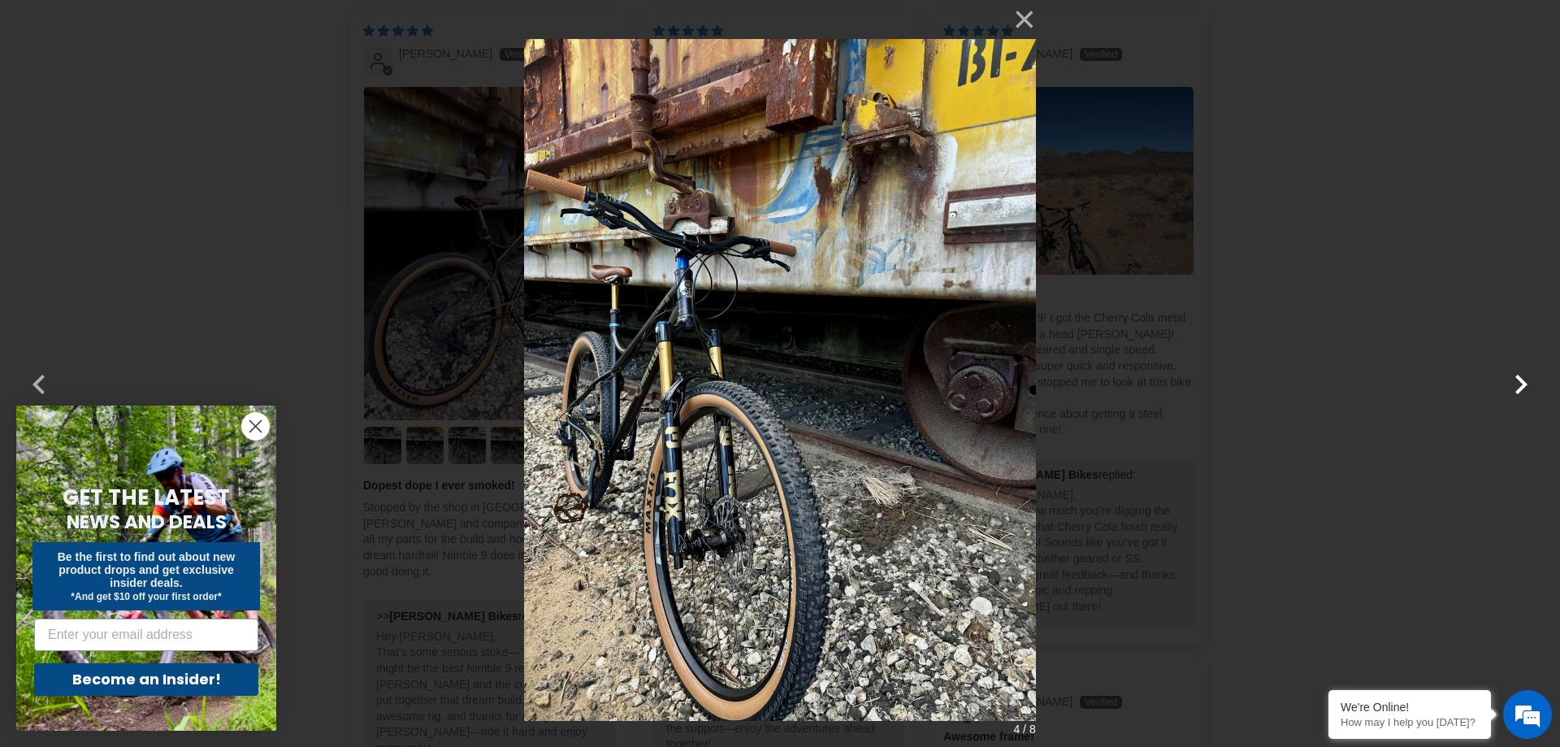
click at [1523, 379] on button "button" at bounding box center [1520, 373] width 39 height 39
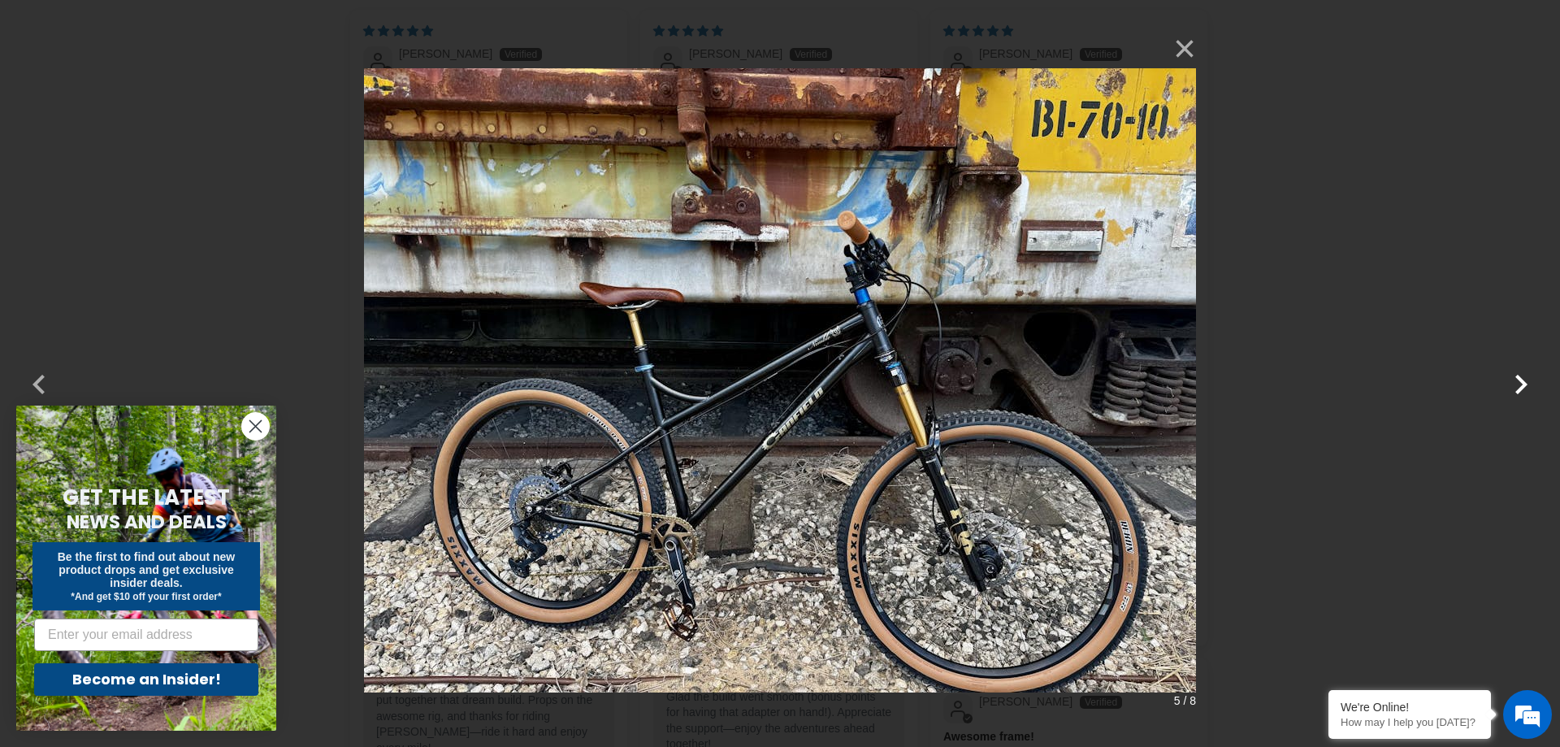
click at [1523, 379] on button "button" at bounding box center [1520, 373] width 39 height 39
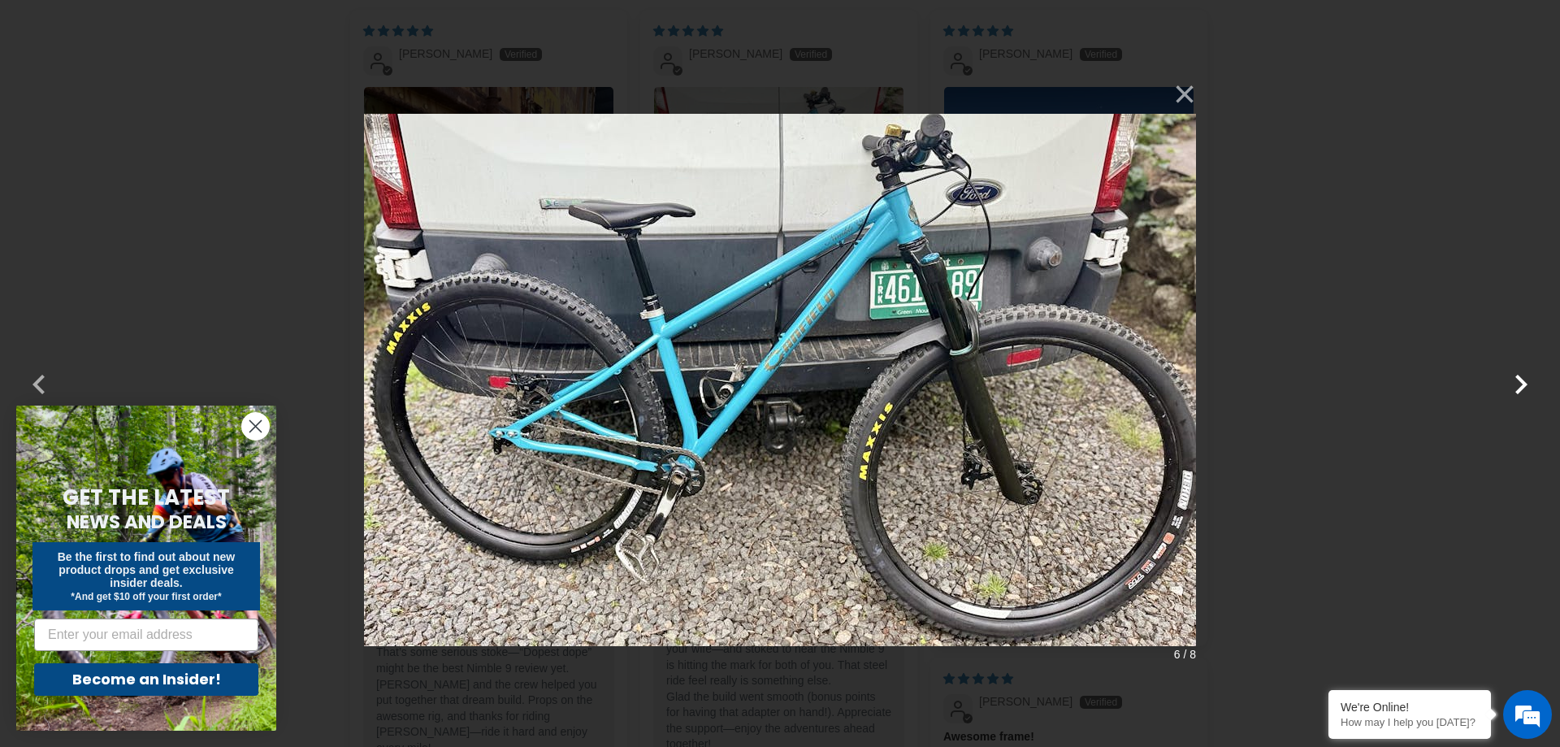
click at [1523, 379] on button "button" at bounding box center [1520, 373] width 39 height 39
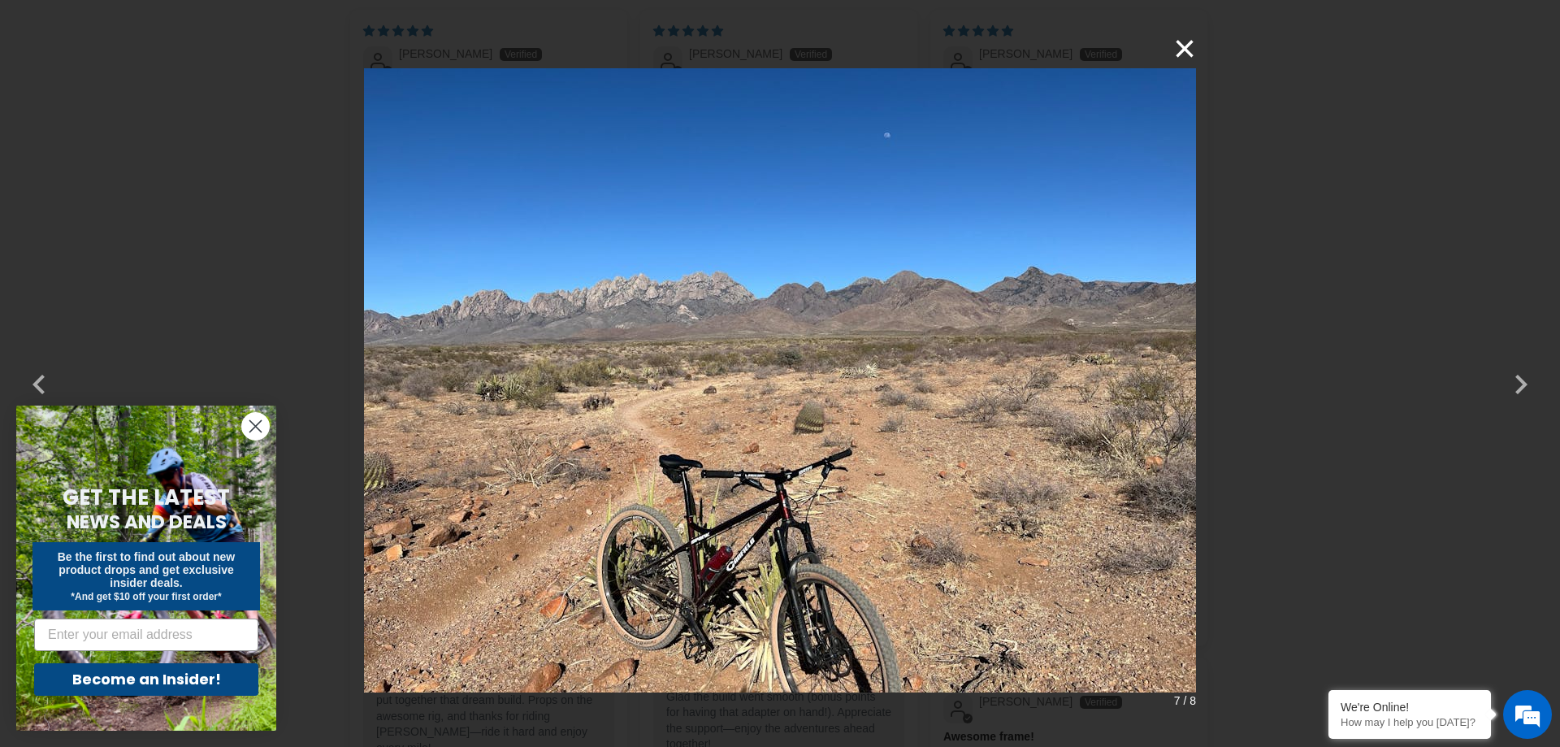
click at [1187, 41] on button "×" at bounding box center [1176, 48] width 39 height 39
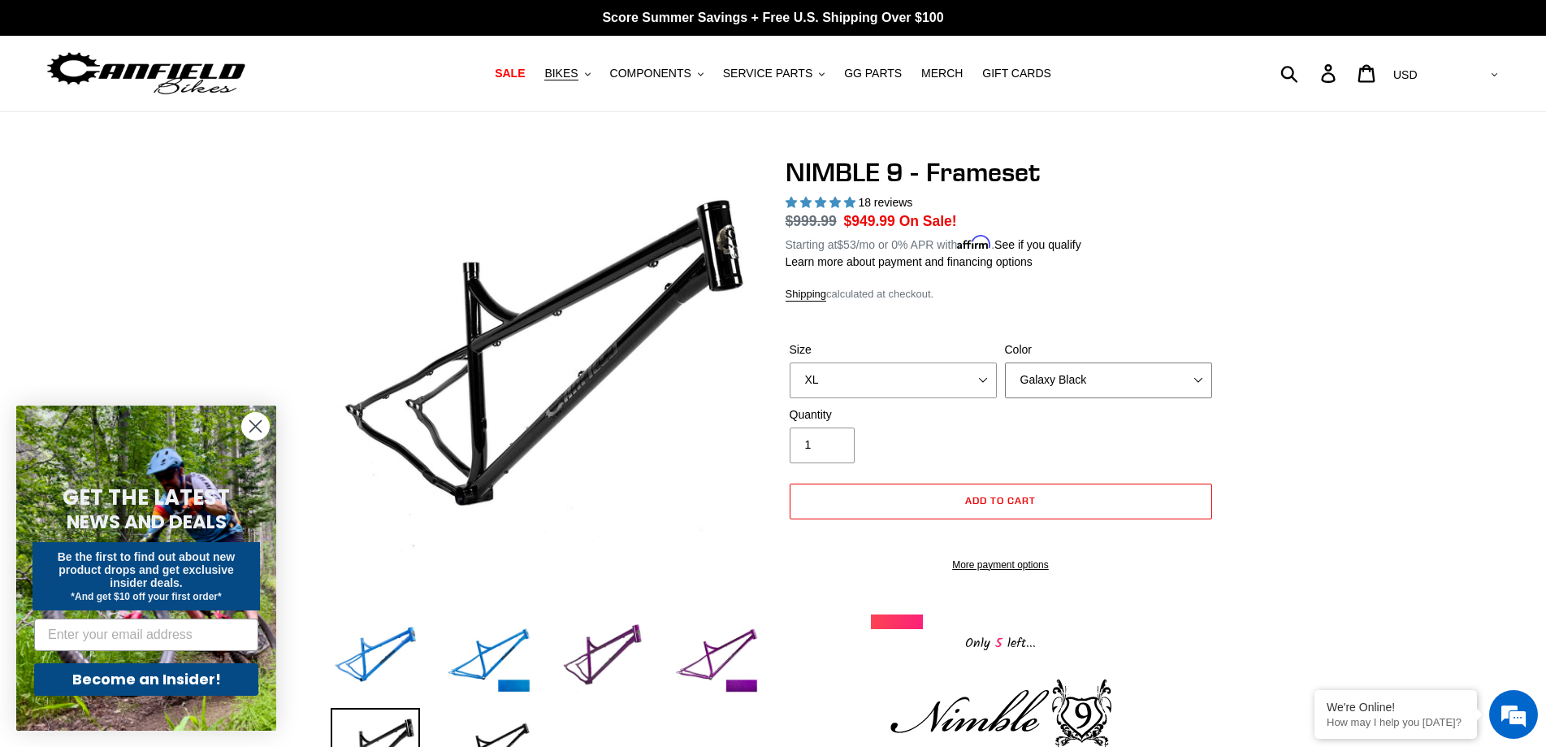
click at [1115, 384] on select "Bug Zapper Blue Purple Haze -Sold Out Galaxy Black" at bounding box center [1108, 380] width 207 height 36
click at [1005, 362] on select "Bug Zapper Blue Purple Haze -Sold Out Galaxy Black" at bounding box center [1108, 380] width 207 height 36
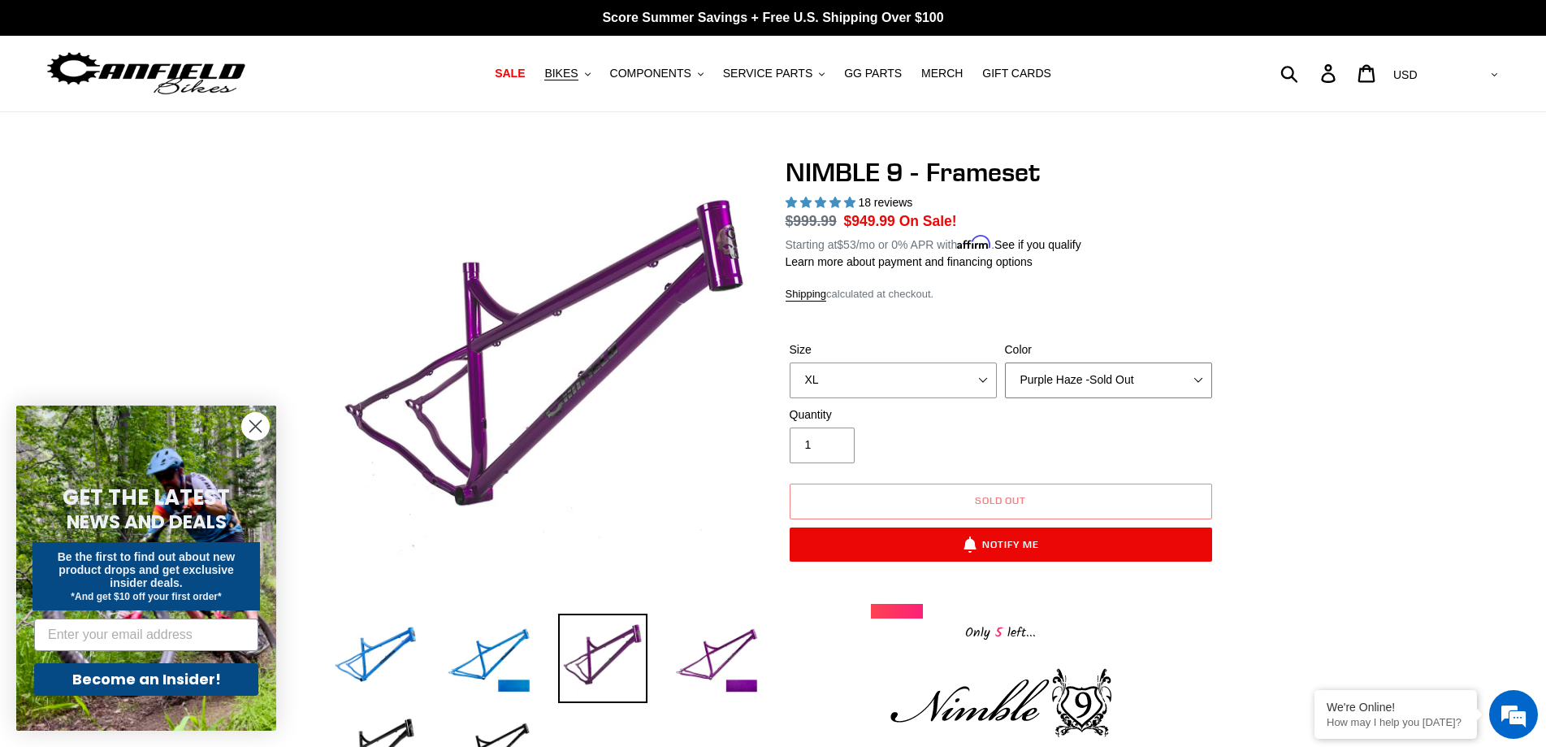
click at [1096, 387] on select "Bug Zapper Blue Purple Haze -Sold Out Galaxy Black" at bounding box center [1108, 380] width 207 height 36
select select "Galaxy Black"
click at [1005, 362] on select "Bug Zapper Blue Purple Haze -Sold Out Galaxy Black" at bounding box center [1108, 380] width 207 height 36
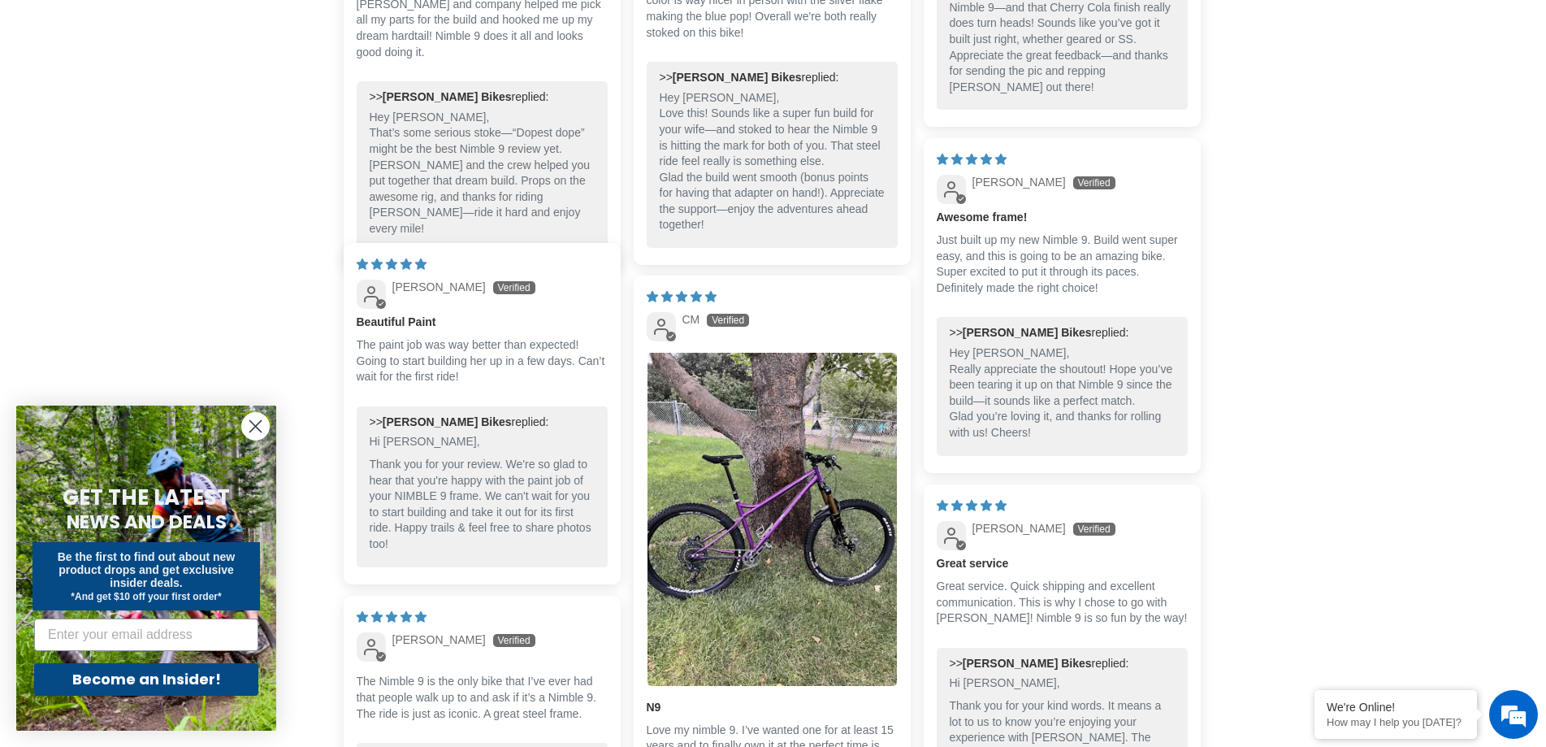
scroll to position [3087, 0]
